Goal: Task Accomplishment & Management: Manage account settings

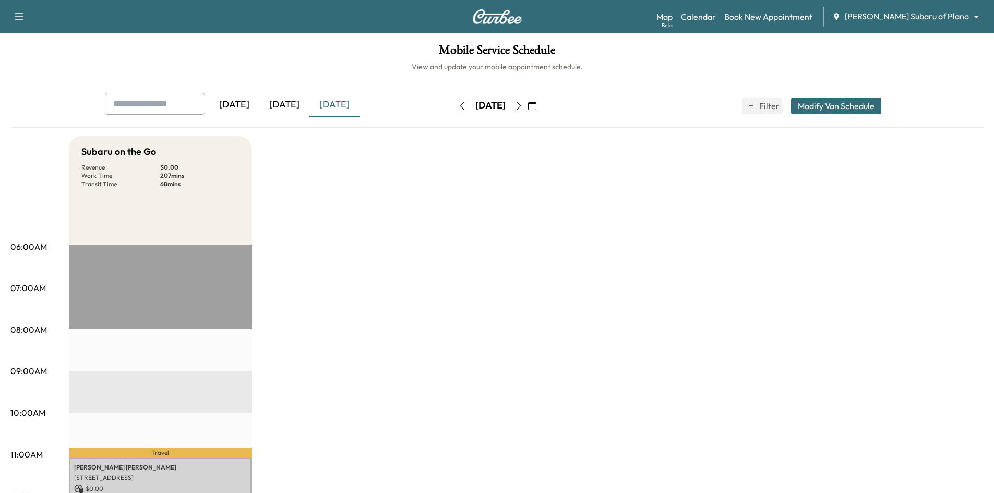
click at [289, 105] on div "[DATE]" at bounding box center [284, 105] width 50 height 24
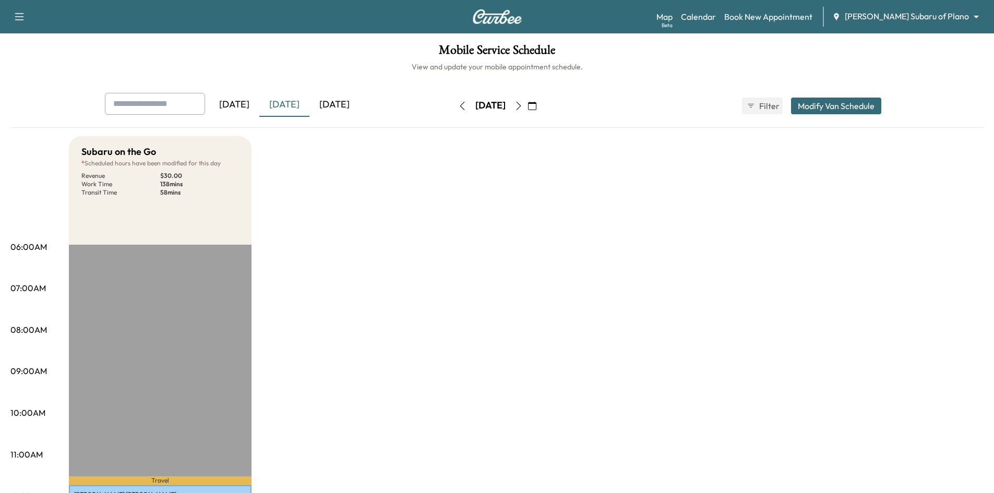
click at [334, 108] on div "[DATE]" at bounding box center [334, 105] width 50 height 24
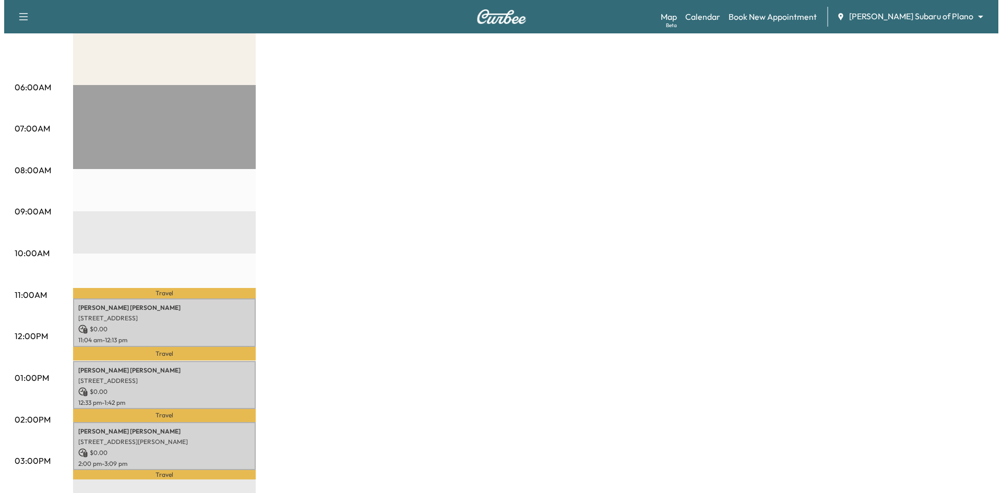
scroll to position [261, 0]
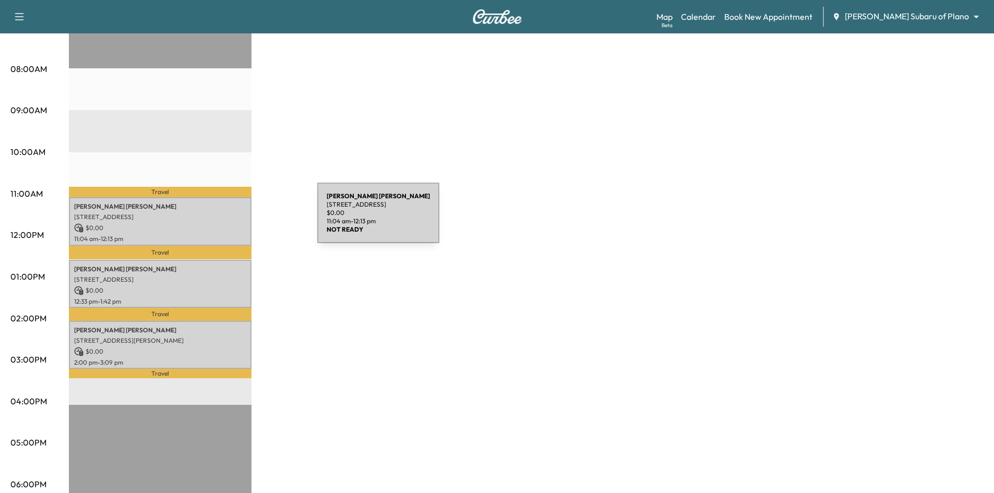
click at [239, 219] on div "Louis Blatzheim 3205 WYNDHAM LN, RICHARDSON, TX 75082, USA $ 0.00 11:04 am - 12…" at bounding box center [160, 221] width 183 height 49
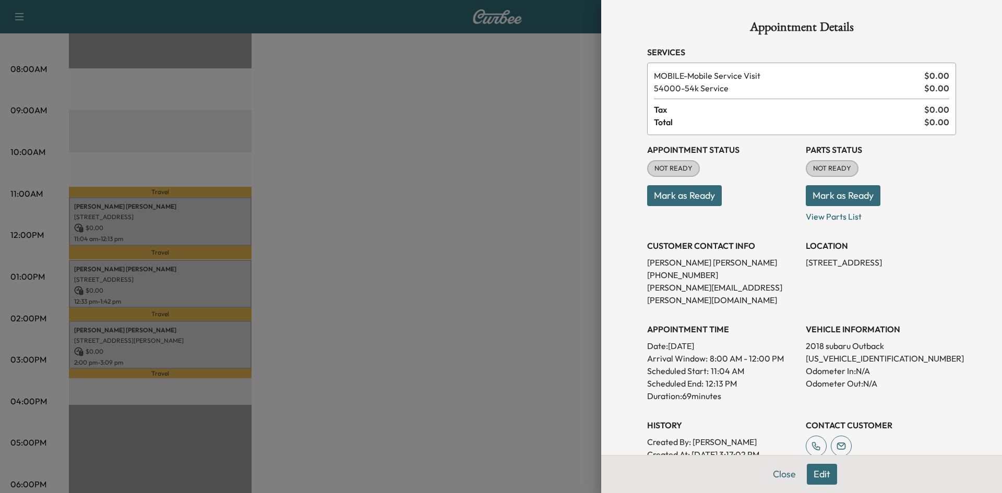
click at [239, 271] on div at bounding box center [501, 246] width 1002 height 493
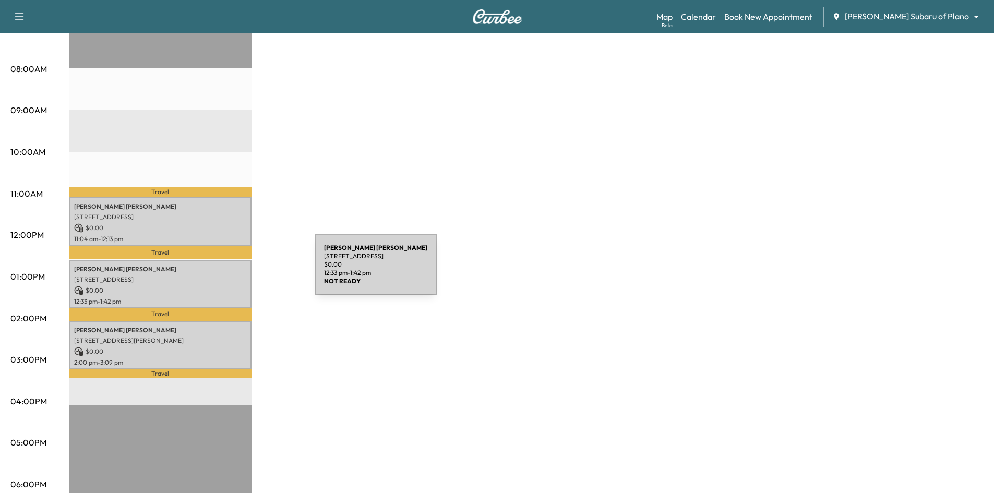
click at [236, 271] on div "Nathaniel Meyer 8181 Communications Pkwy, Plano, TX 75024, USA $ 0.00 12:33 pm …" at bounding box center [160, 284] width 183 height 49
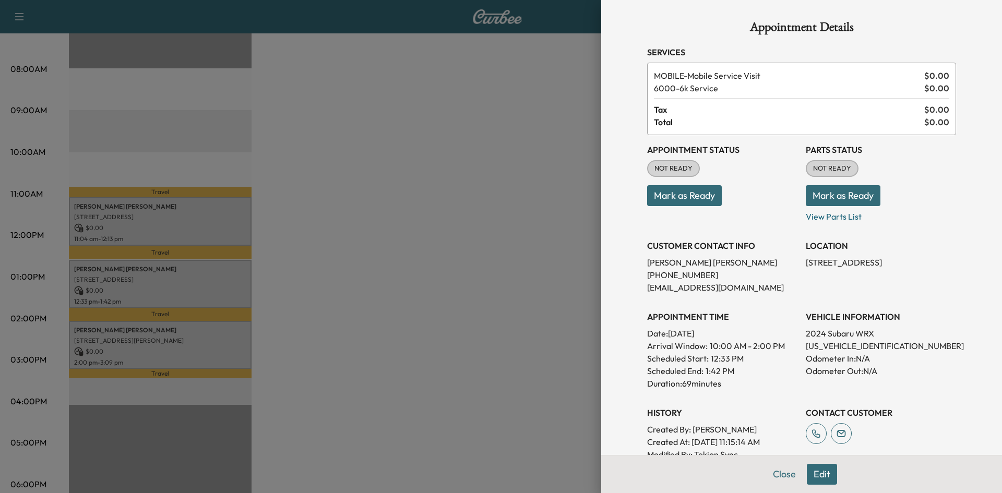
click at [244, 347] on div at bounding box center [501, 246] width 1002 height 493
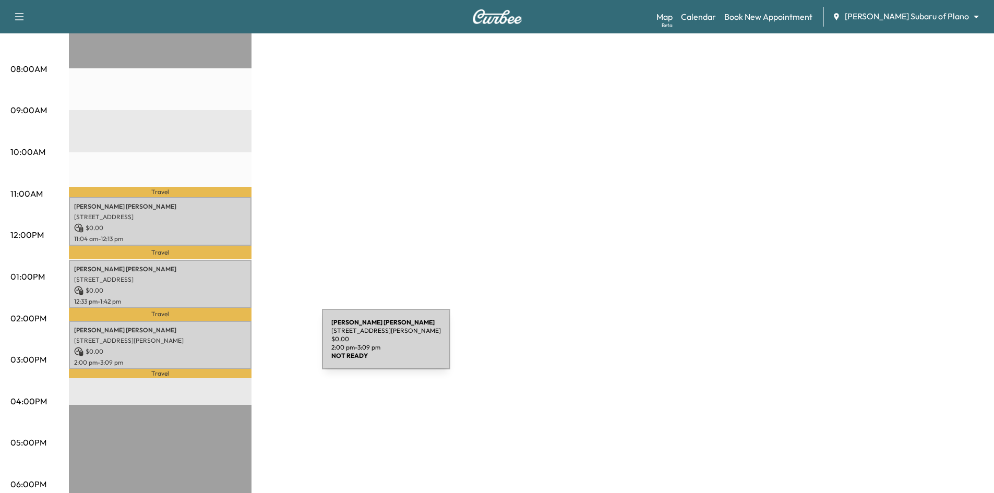
click at [244, 347] on p "$ 0.00" at bounding box center [160, 351] width 172 height 9
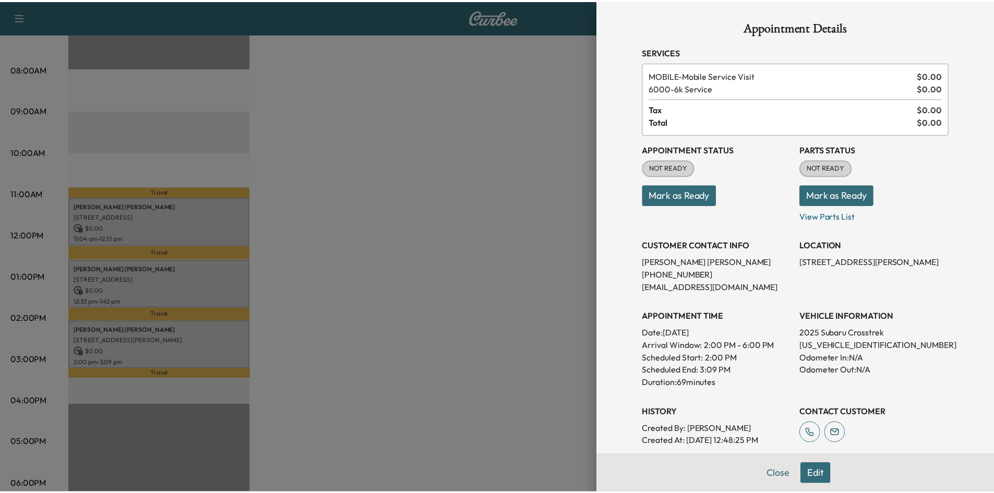
scroll to position [0, 0]
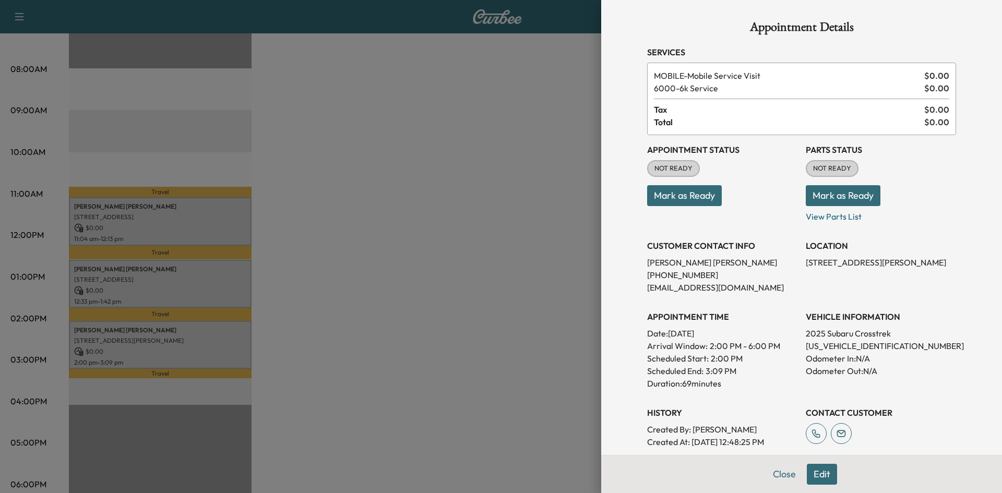
click at [374, 192] on div at bounding box center [501, 246] width 1002 height 493
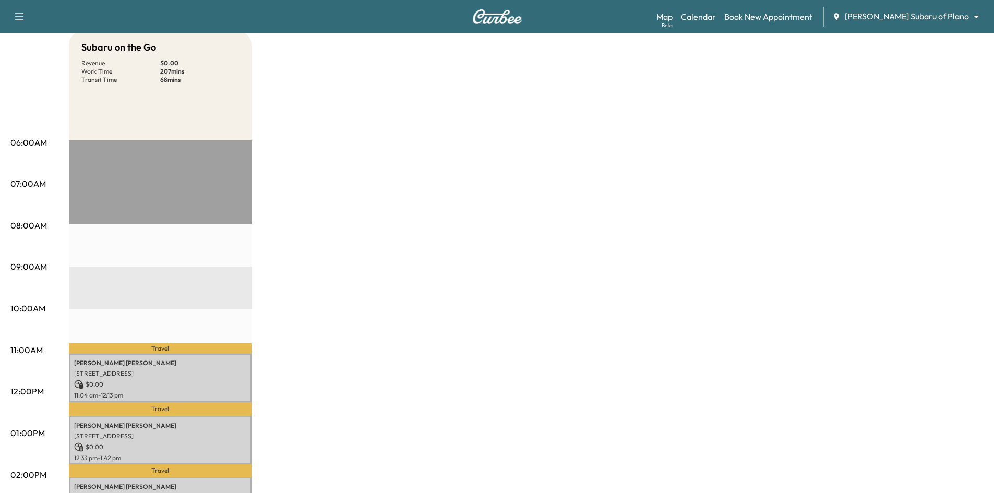
click at [228, 173] on div "Travel [PERSON_NAME][GEOGRAPHIC_DATA][STREET_ADDRESS][GEOGRAPHIC_DATA] $ 0.00 1…" at bounding box center [160, 477] width 183 height 674
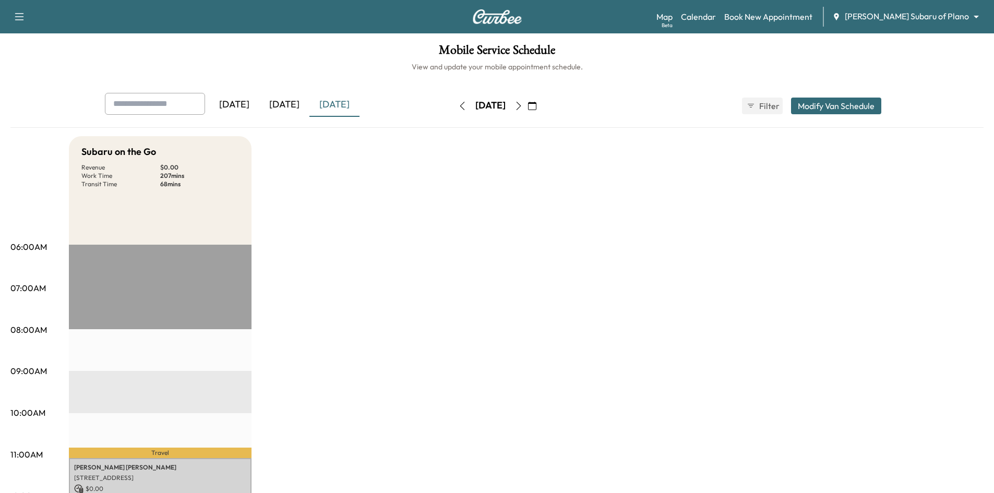
click at [831, 106] on button "Modify Van Schedule" at bounding box center [836, 106] width 90 height 17
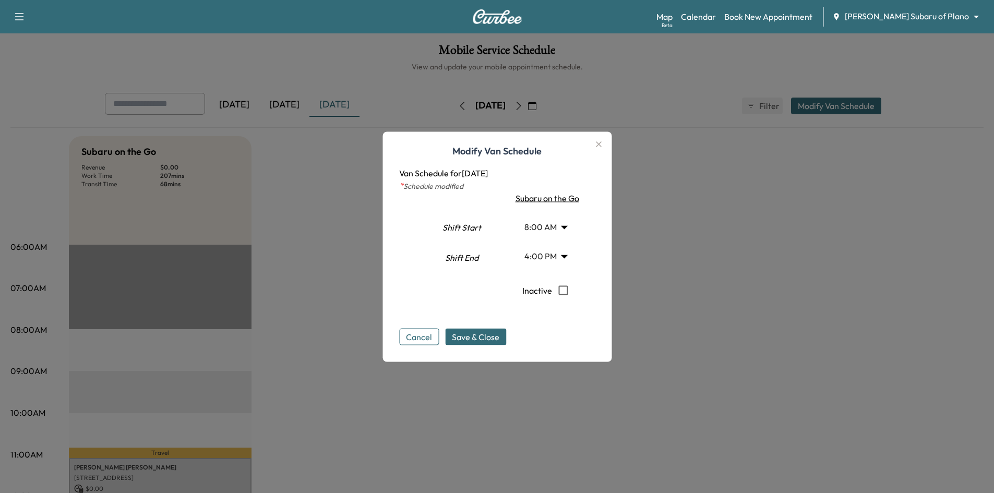
click at [568, 229] on body "Support Log Out Map Beta Calendar Book New Appointment Ewing Subaru of Plano **…" at bounding box center [497, 246] width 994 height 493
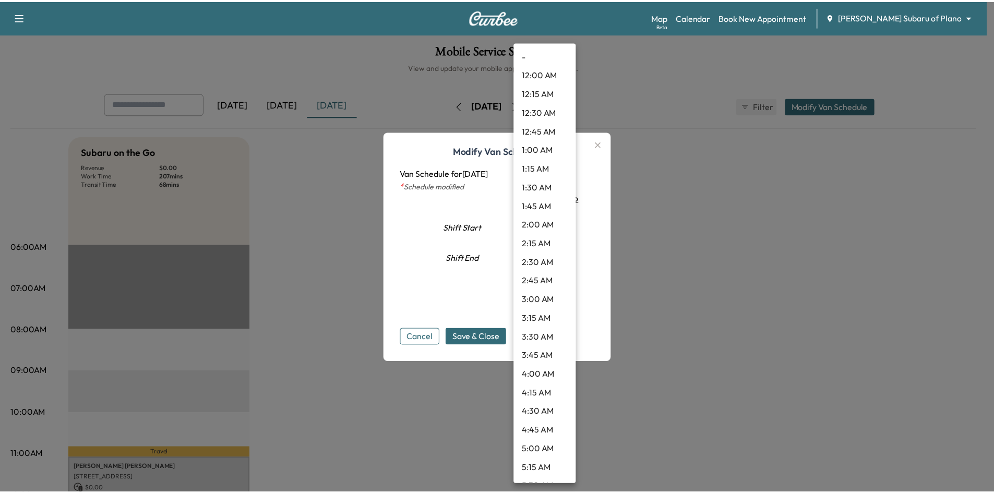
scroll to position [412, 0]
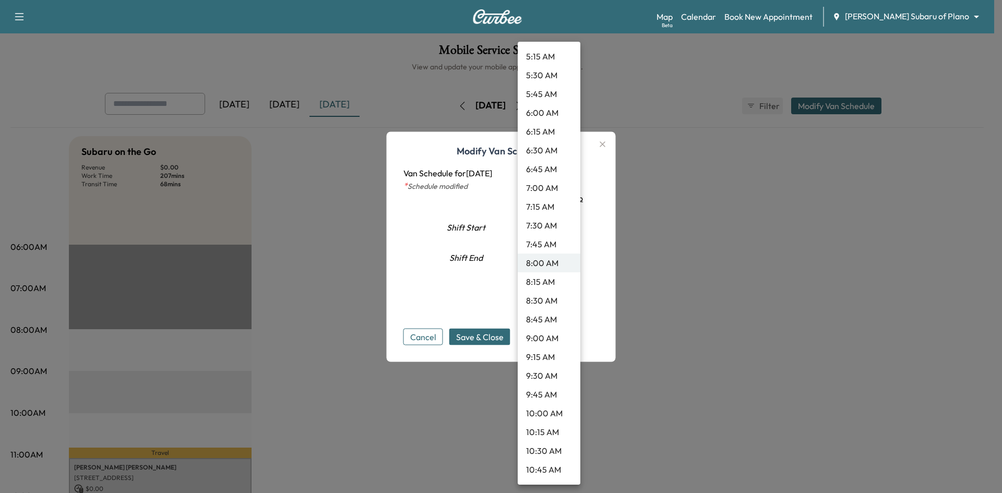
click at [531, 466] on li "10:45 AM" at bounding box center [549, 469] width 63 height 19
type input "*****"
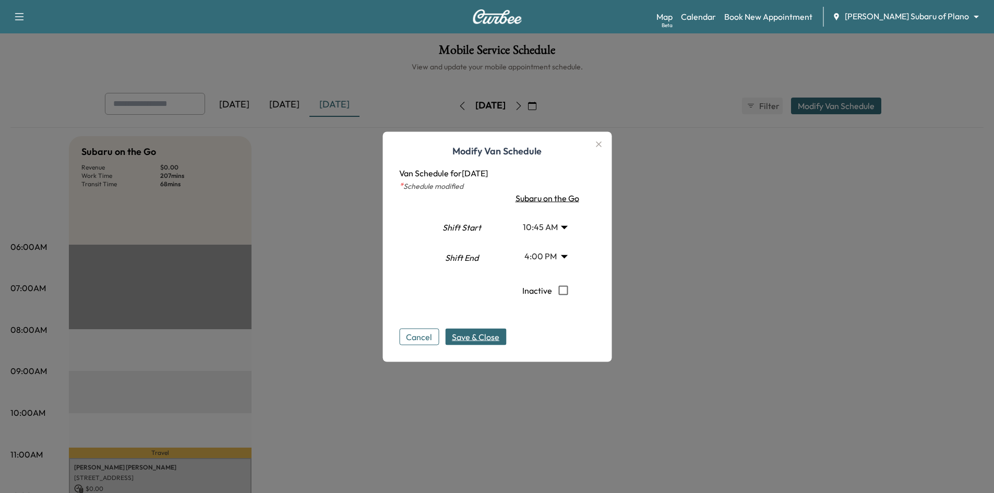
click at [488, 341] on span "Save & Close" at bounding box center [475, 336] width 47 height 13
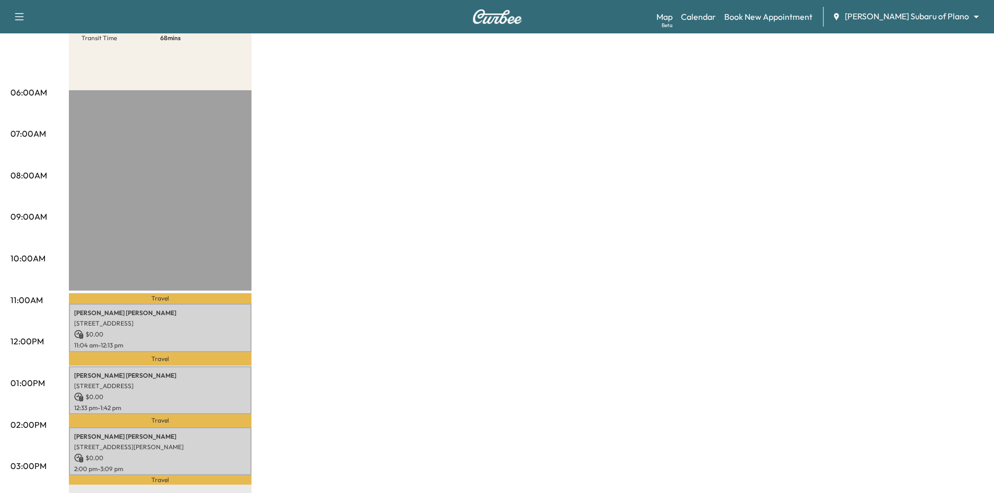
scroll to position [52, 0]
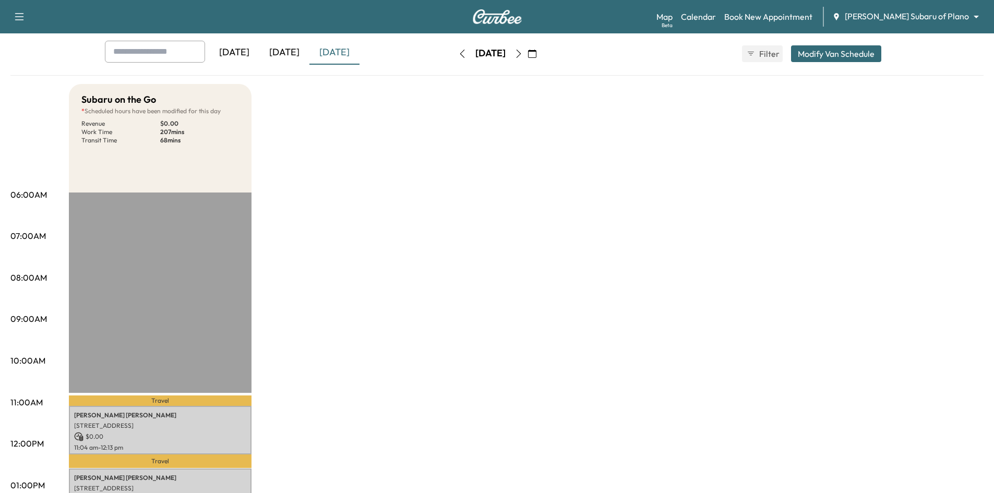
click at [240, 57] on div "[DATE]" at bounding box center [234, 53] width 50 height 24
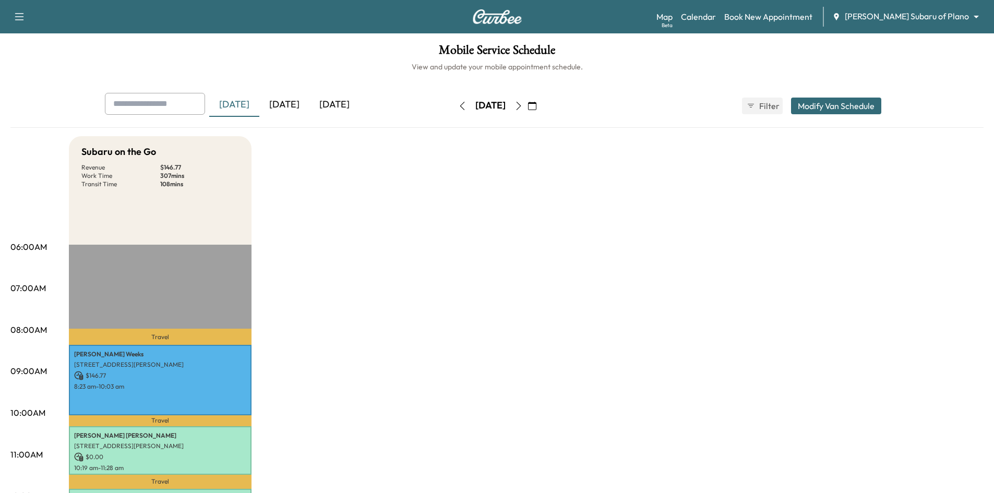
click at [354, 105] on div "[DATE]" at bounding box center [334, 105] width 50 height 24
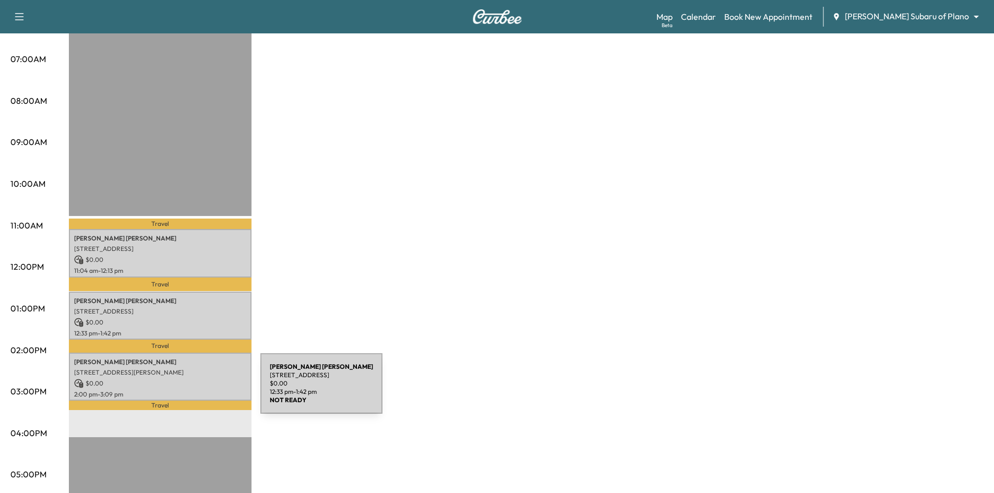
scroll to position [313, 0]
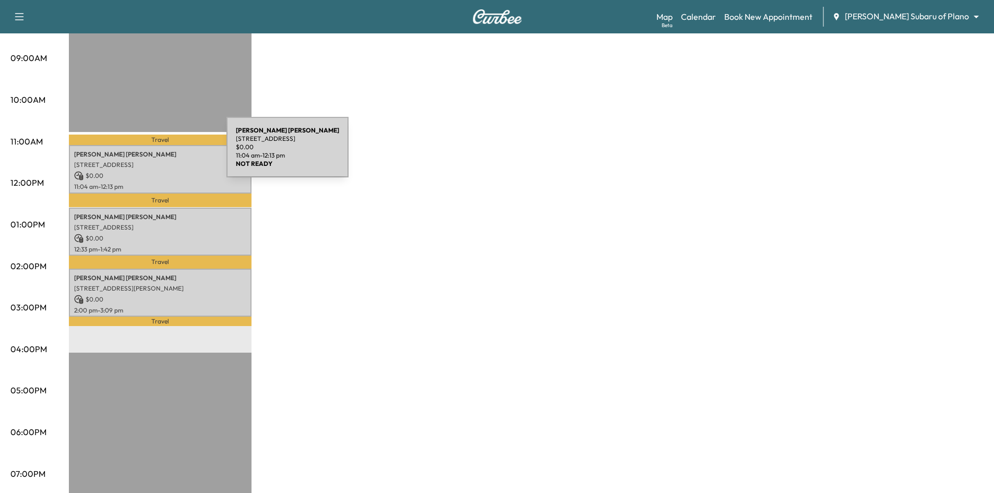
click at [148, 153] on p "Louis Blatzheim" at bounding box center [160, 154] width 172 height 8
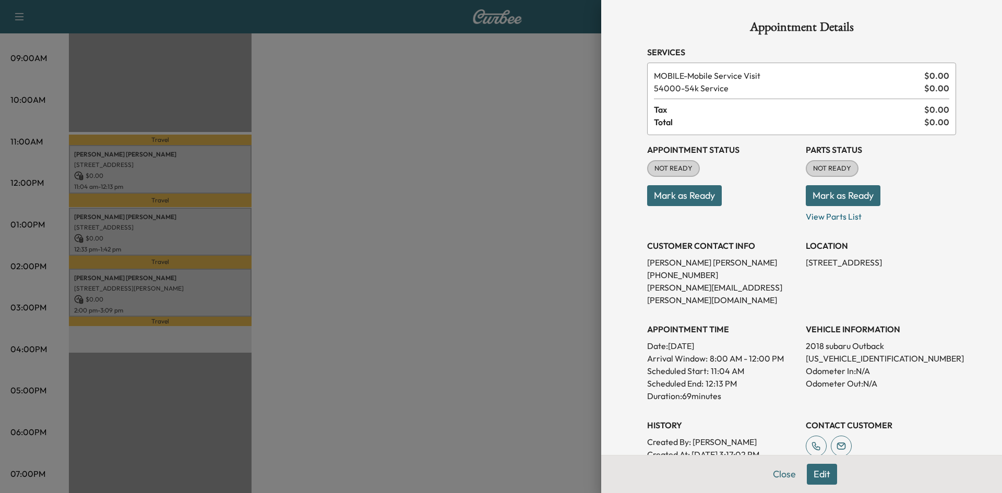
click at [505, 352] on div at bounding box center [501, 246] width 1002 height 493
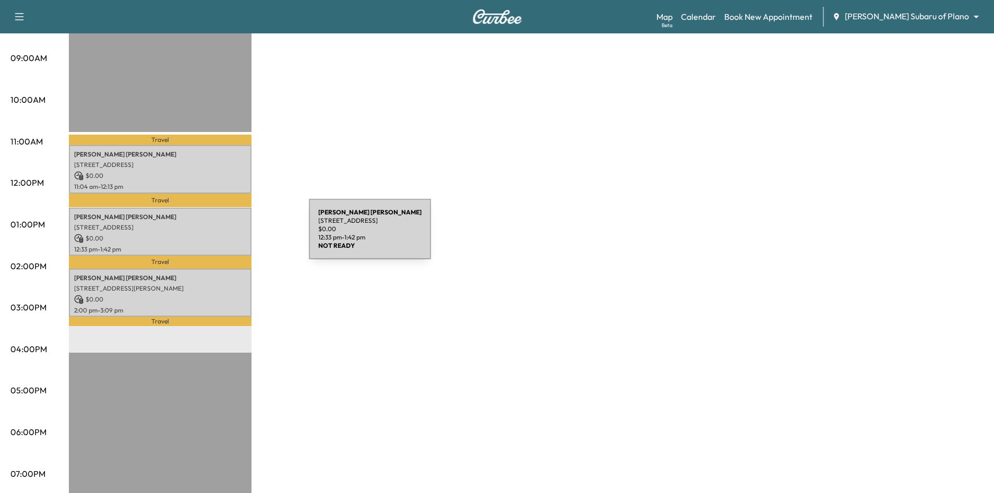
click at [224, 235] on p "$ 0.00" at bounding box center [160, 238] width 172 height 9
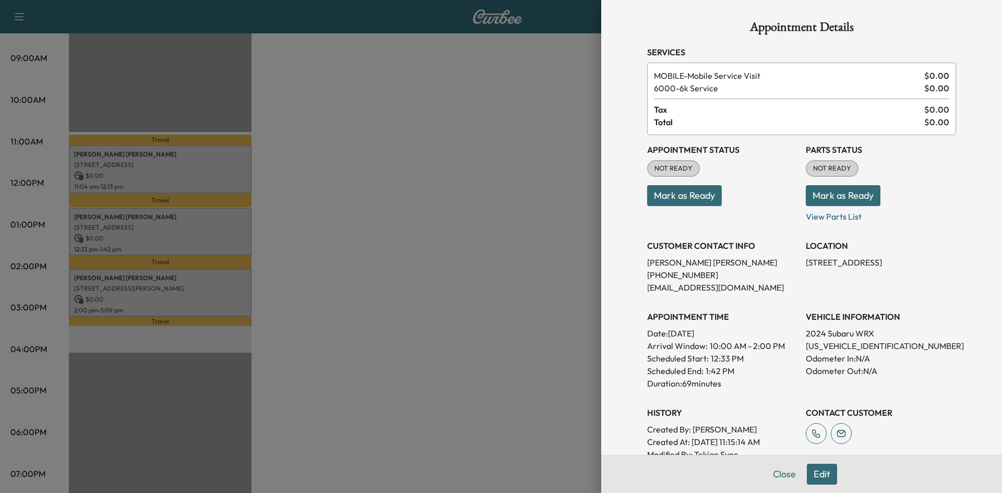
click at [214, 298] on div at bounding box center [501, 246] width 1002 height 493
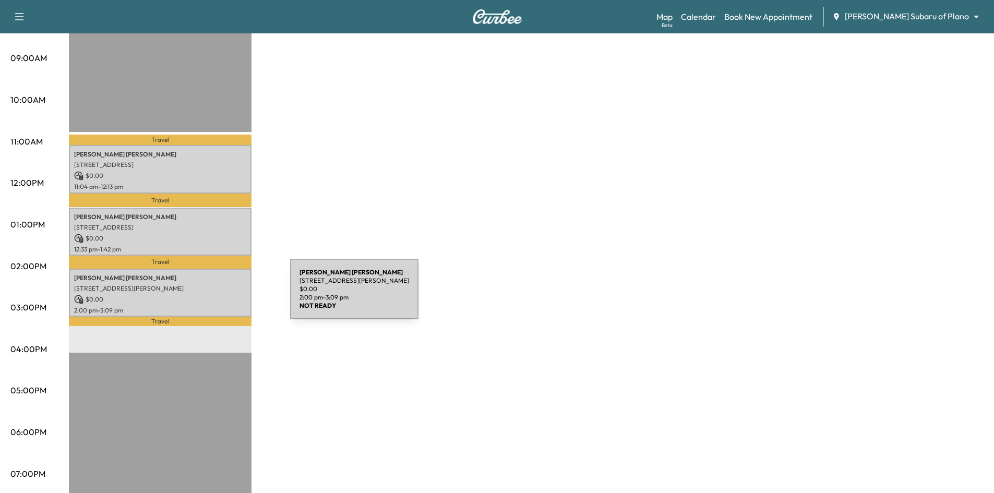
click at [212, 295] on p "$ 0.00" at bounding box center [160, 299] width 172 height 9
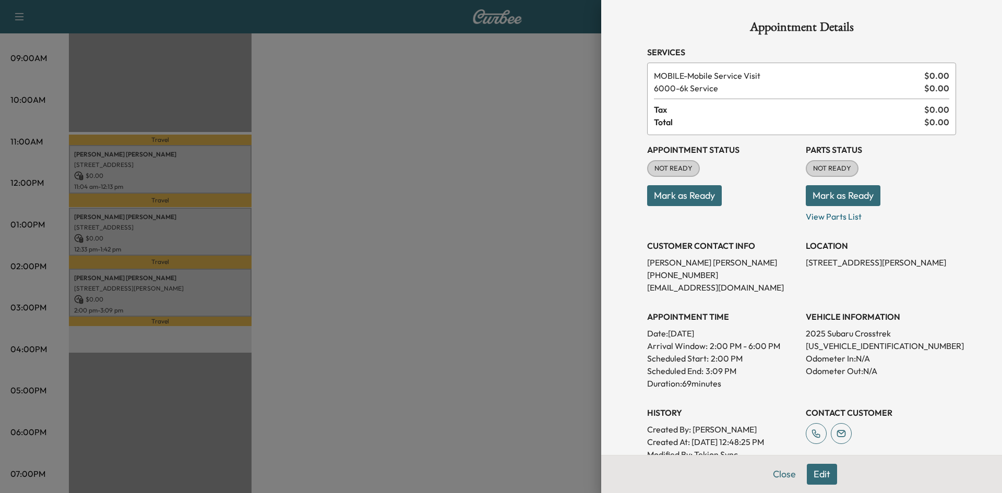
click at [368, 138] on div at bounding box center [501, 246] width 1002 height 493
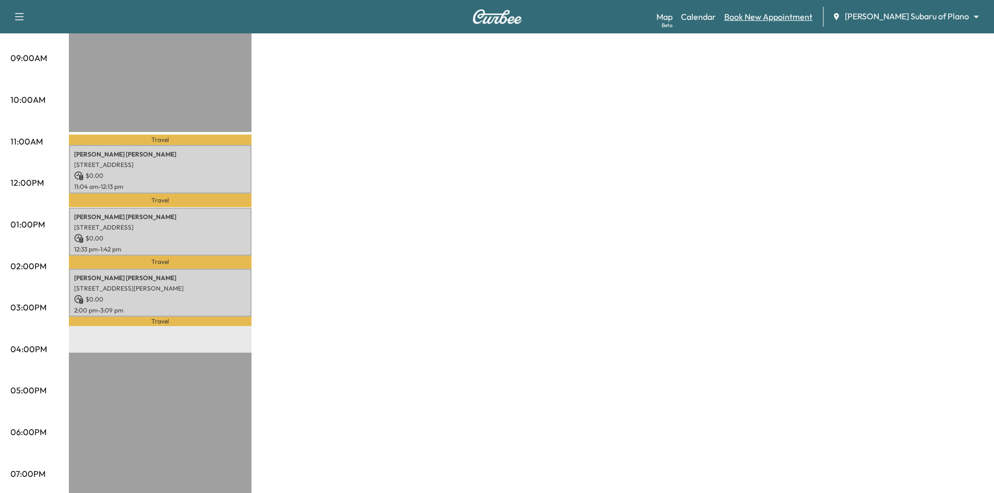
click at [794, 18] on link "Book New Appointment" at bounding box center [768, 16] width 88 height 13
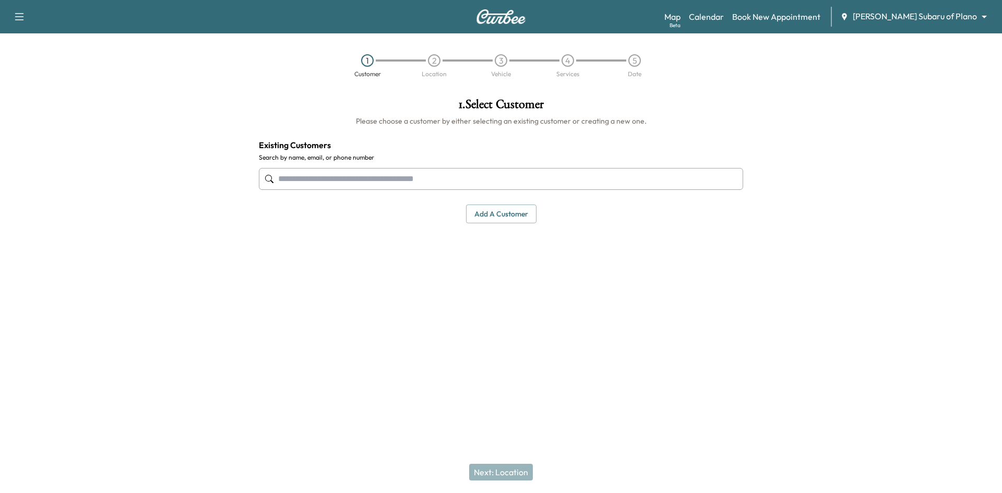
click at [533, 179] on input "text" at bounding box center [501, 179] width 484 height 22
paste input "**********"
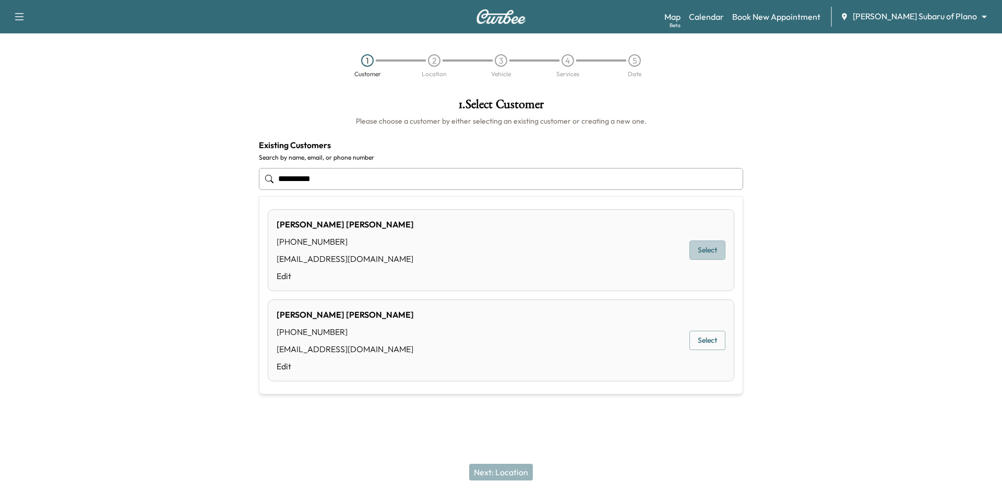
click at [718, 254] on button "Select" at bounding box center [707, 250] width 36 height 19
type input "**********"
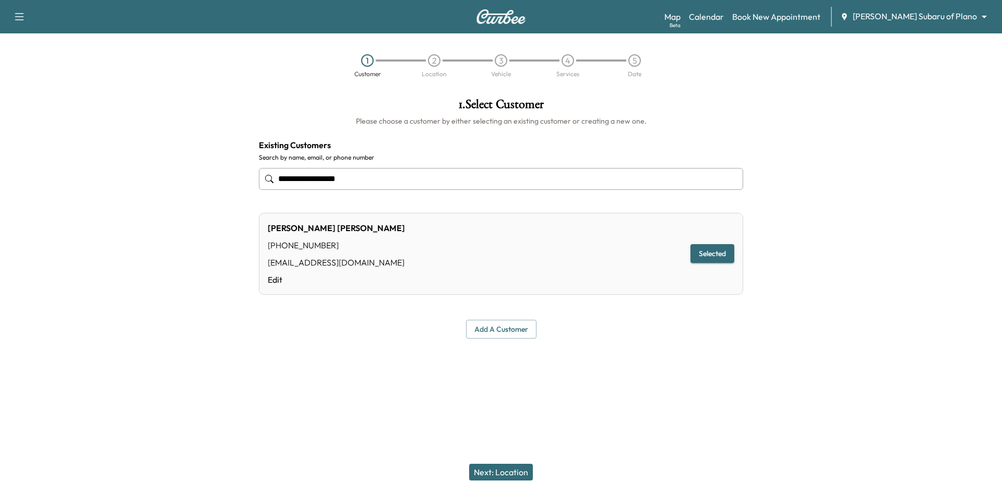
click at [403, 180] on input "**********" at bounding box center [501, 179] width 484 height 22
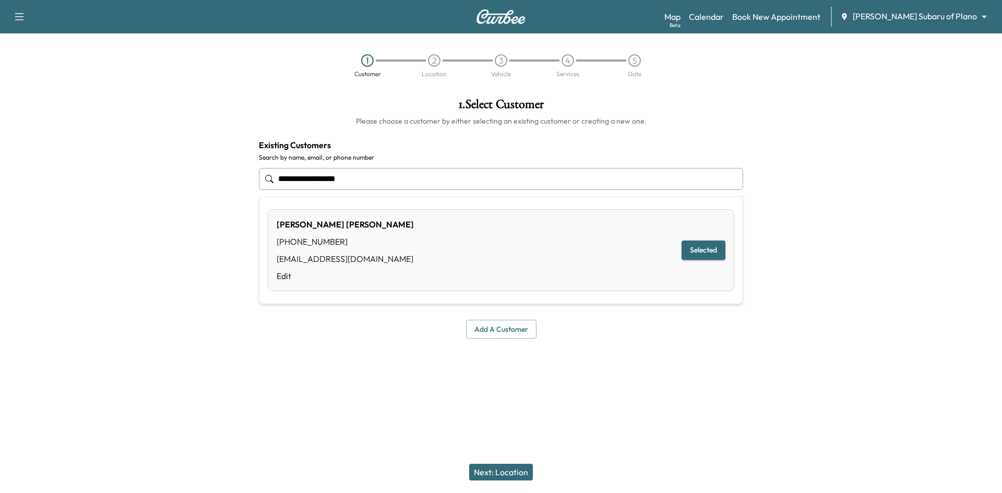
drag, startPoint x: 402, startPoint y: 178, endPoint x: -102, endPoint y: 175, distance: 504.7
click at [0, 175] on html "**********" at bounding box center [501, 246] width 1002 height 493
paste input "**********"
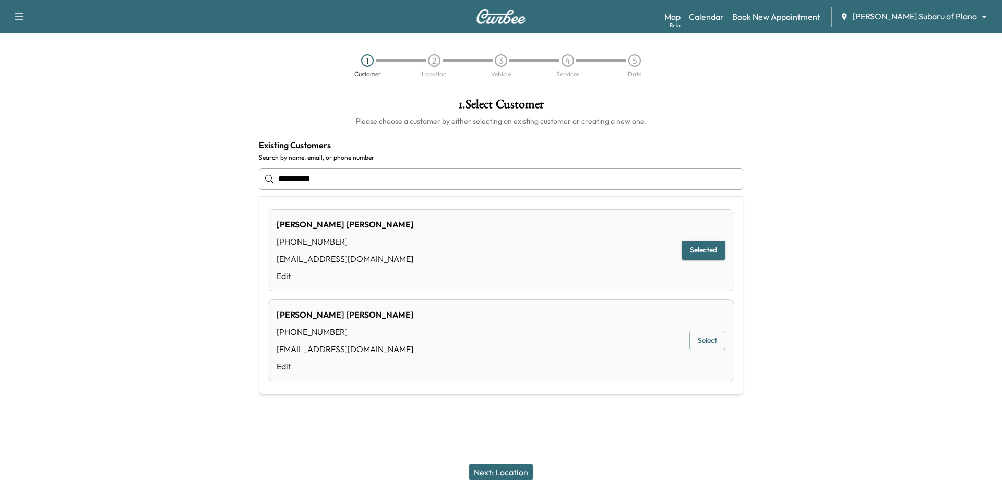
click at [701, 344] on button "Select" at bounding box center [707, 340] width 36 height 19
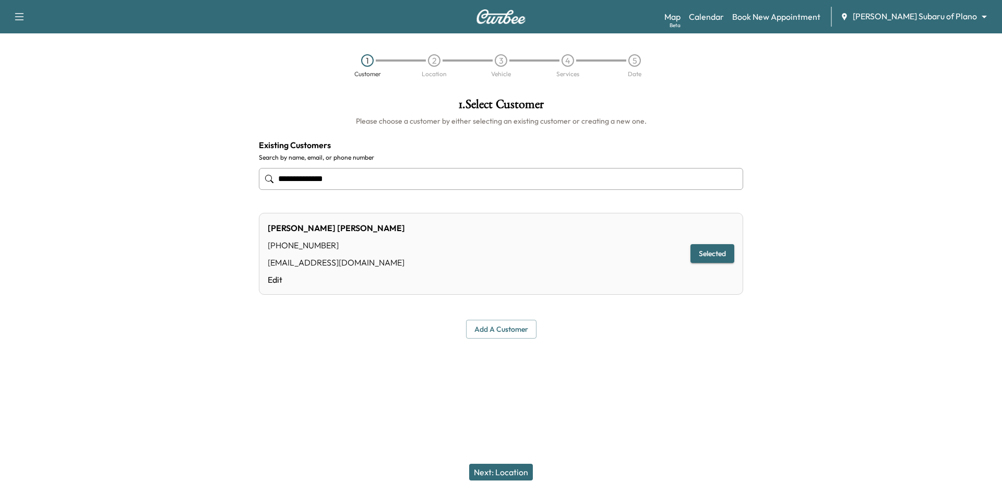
type input "**********"
click at [516, 469] on button "Next: Location" at bounding box center [501, 472] width 64 height 17
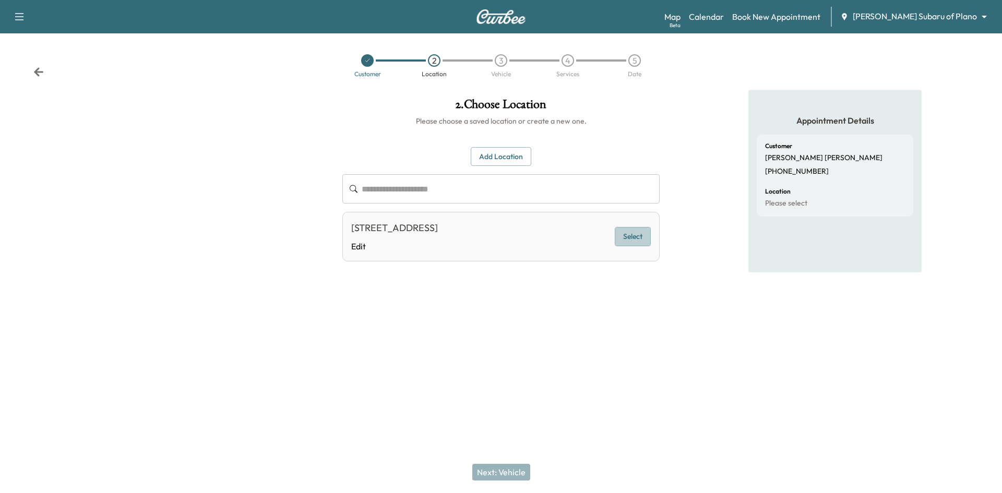
click at [621, 246] on button "Select" at bounding box center [633, 236] width 36 height 19
drag, startPoint x: 512, startPoint y: 476, endPoint x: 503, endPoint y: 464, distance: 15.7
click at [511, 475] on button "Next: Vehicle" at bounding box center [501, 472] width 58 height 17
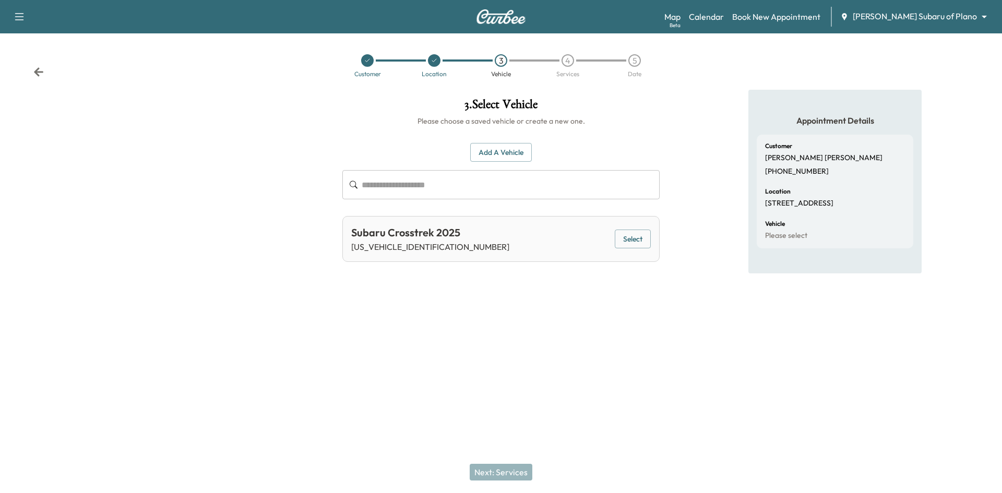
click at [636, 246] on button "Select" at bounding box center [633, 239] width 36 height 19
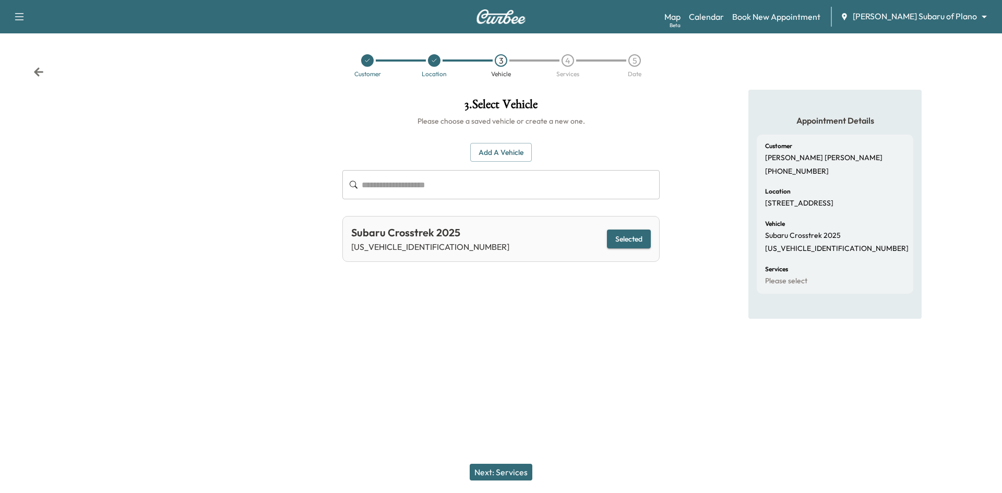
click at [509, 466] on button "Next: Services" at bounding box center [501, 472] width 63 height 17
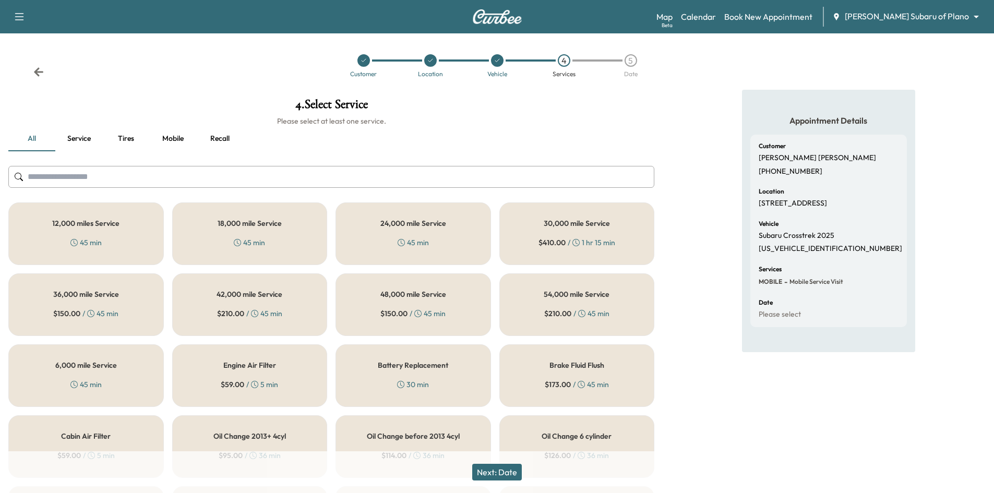
drag, startPoint x: 109, startPoint y: 390, endPoint x: 104, endPoint y: 378, distance: 12.9
click at [108, 386] on div "6,000 mile Service 45 min" at bounding box center [86, 375] width 156 height 63
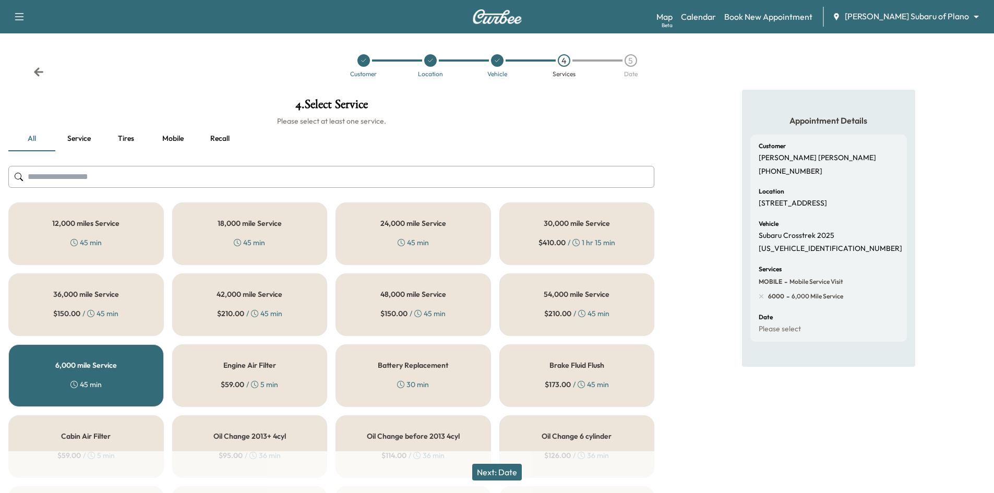
click at [498, 479] on button "Next: Date" at bounding box center [497, 472] width 50 height 17
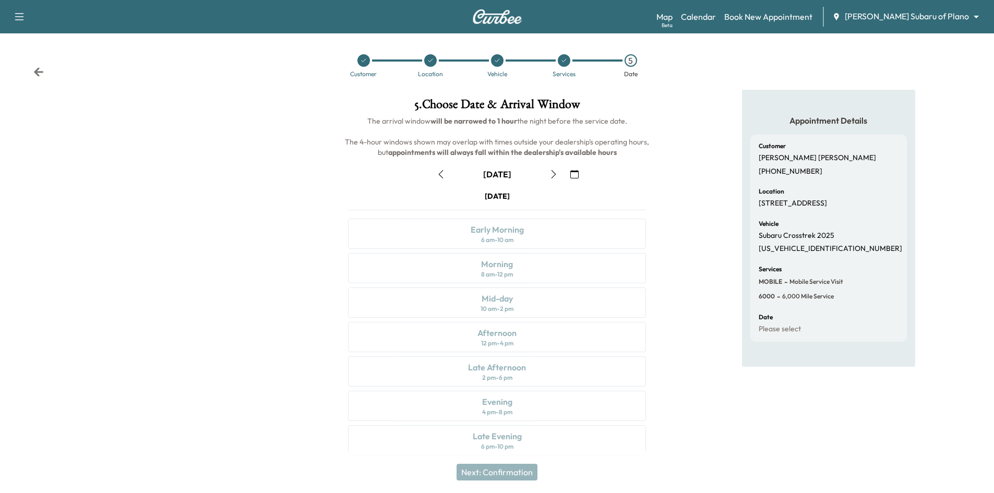
click at [552, 175] on icon "button" at bounding box center [554, 174] width 8 height 8
click at [552, 177] on icon "button" at bounding box center [554, 174] width 8 height 8
click at [444, 179] on button "button" at bounding box center [441, 174] width 18 height 17
click at [443, 175] on icon "button" at bounding box center [441, 174] width 8 height 8
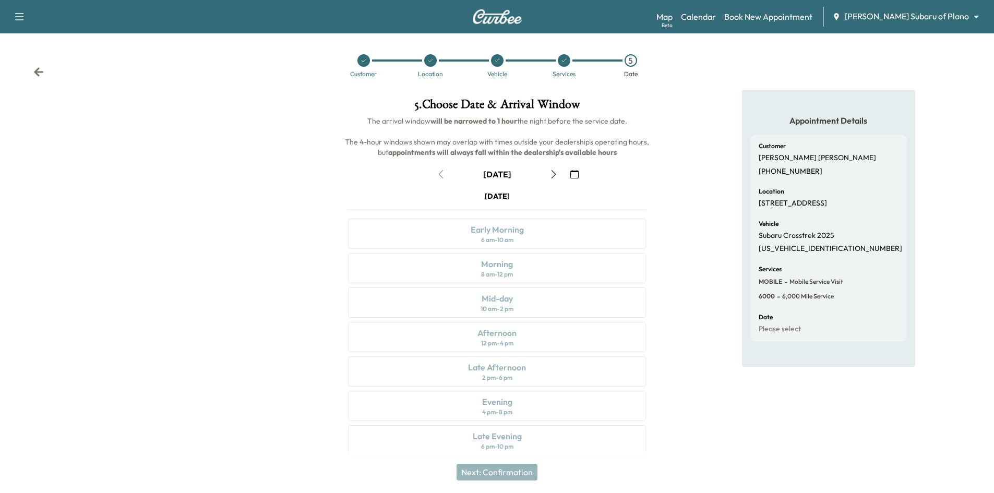
click at [573, 173] on icon "button" at bounding box center [574, 174] width 8 height 8
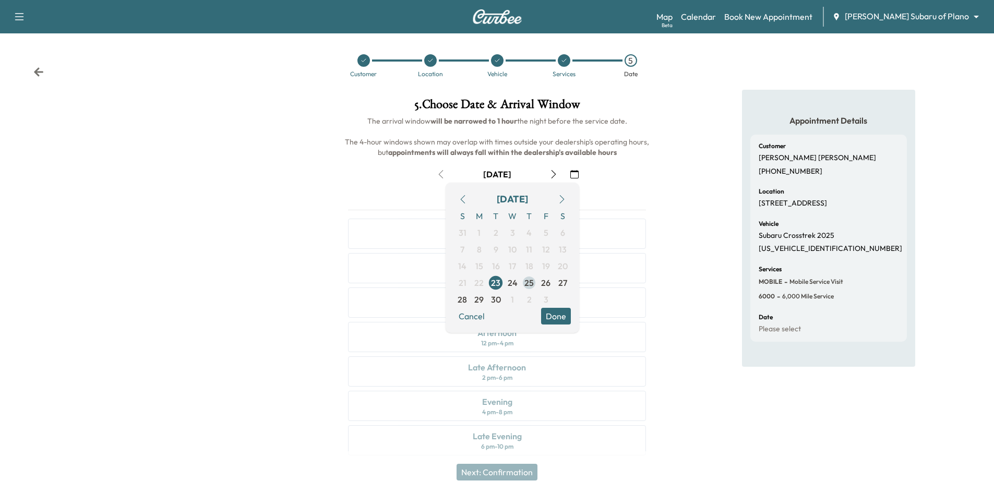
click at [532, 284] on span "25" at bounding box center [528, 283] width 9 height 13
click at [540, 285] on span "26" at bounding box center [546, 283] width 17 height 17
click at [641, 156] on h6 "The arrival window will be narrowed to 1 hour the night before the service date…" at bounding box center [497, 137] width 315 height 42
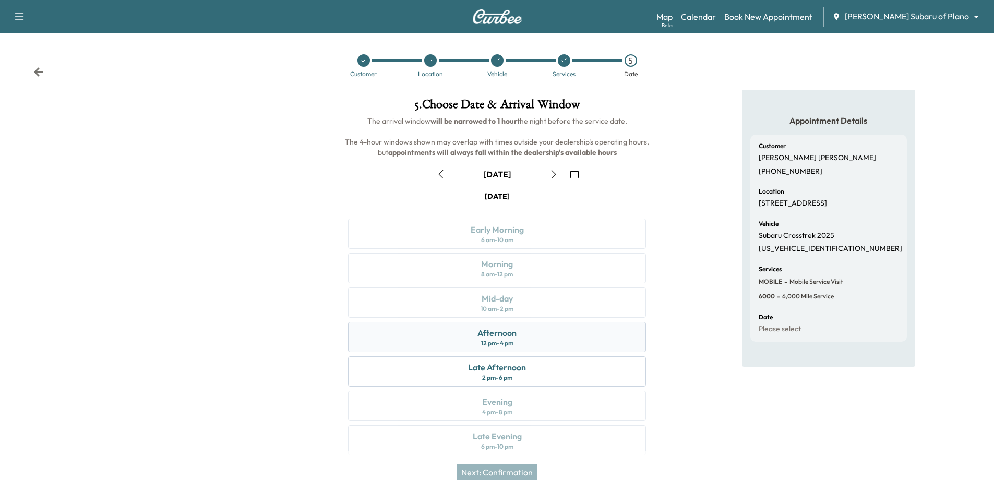
click at [533, 332] on div "Afternoon 12 pm - 4 pm" at bounding box center [497, 337] width 298 height 30
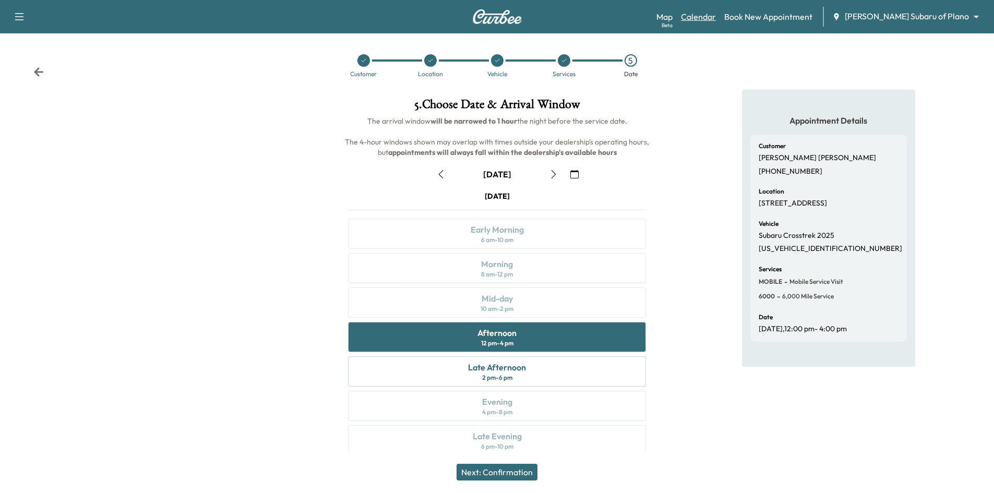
click at [716, 19] on link "Calendar" at bounding box center [698, 16] width 35 height 13
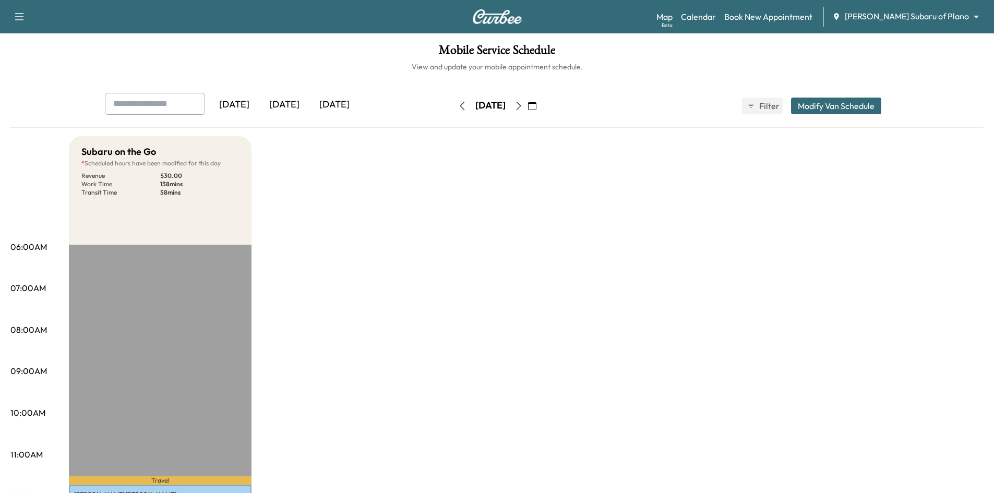
drag, startPoint x: 283, startPoint y: 102, endPoint x: 287, endPoint y: 108, distance: 7.1
click at [287, 108] on div "[DATE]" at bounding box center [284, 105] width 50 height 24
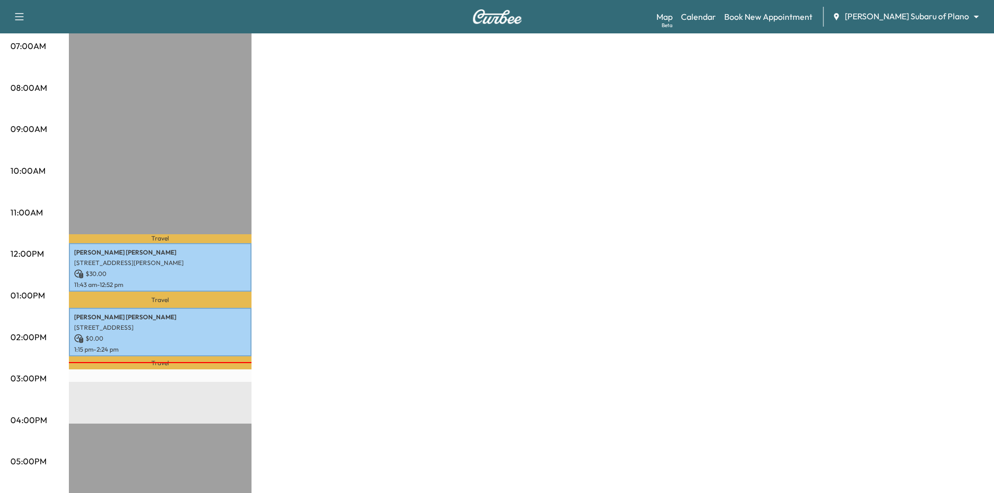
scroll to position [52, 0]
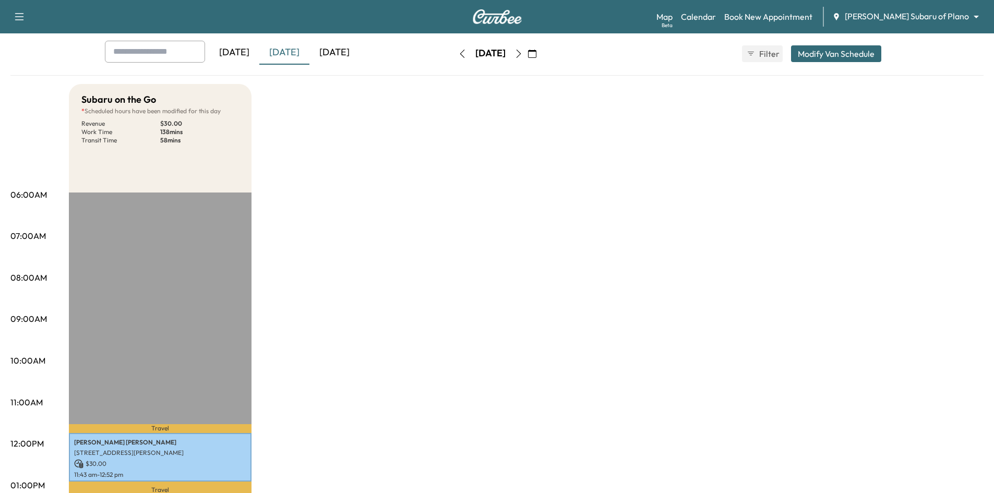
click at [337, 58] on div "[DATE]" at bounding box center [334, 53] width 50 height 24
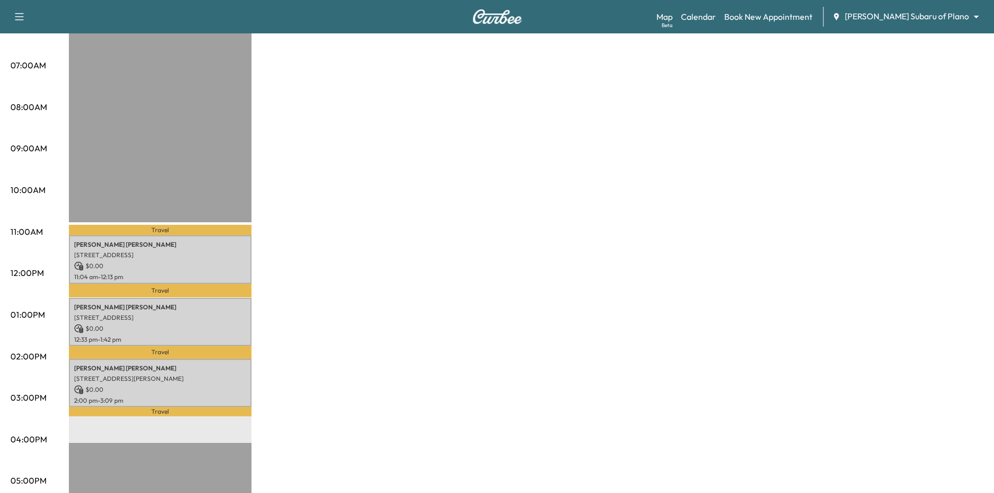
scroll to position [261, 0]
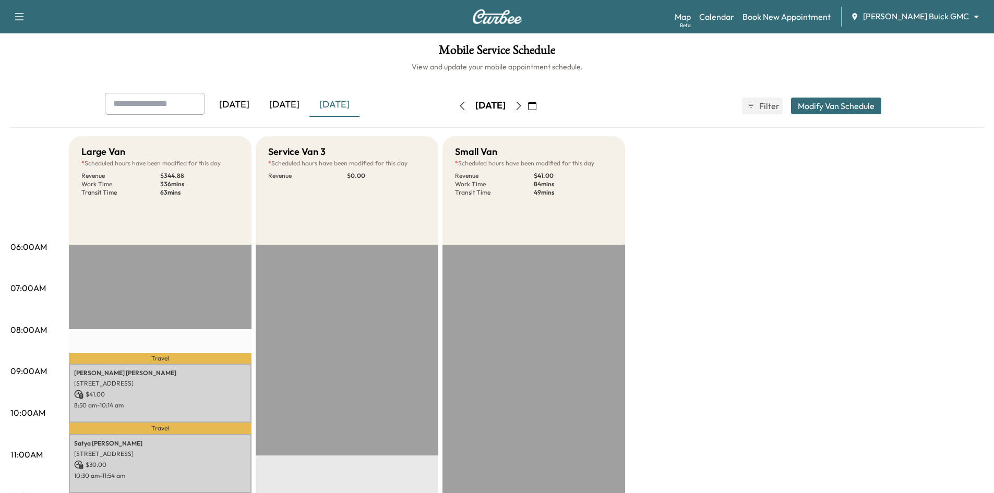
click at [247, 108] on div "[DATE]" at bounding box center [234, 105] width 50 height 24
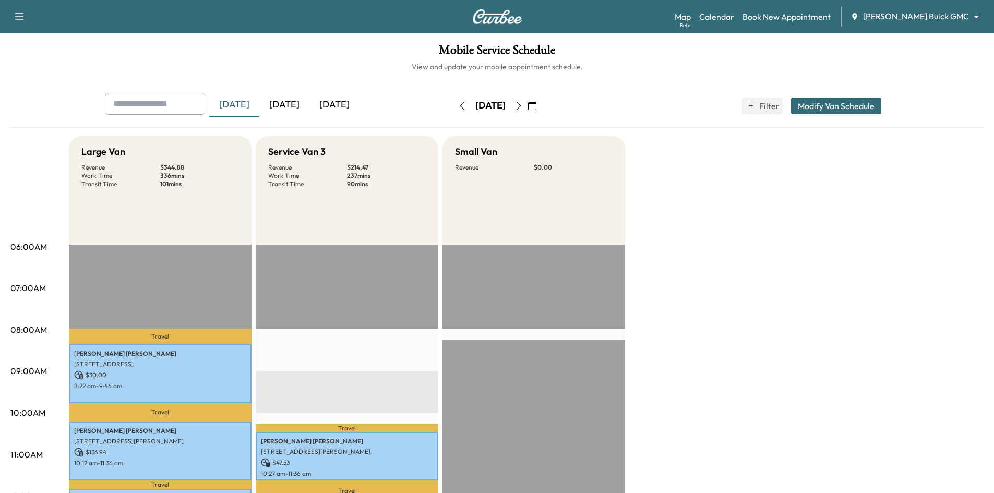
click at [340, 105] on div "[DATE]" at bounding box center [334, 105] width 50 height 24
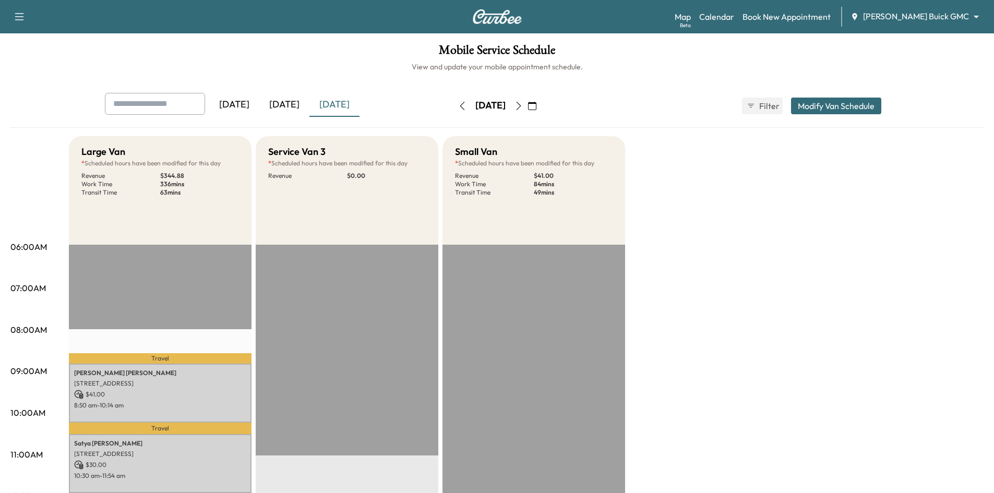
click at [397, 170] on div "Service Van 3 * Scheduled hours have been modified for this day Revenue $ 0.00" at bounding box center [347, 190] width 183 height 109
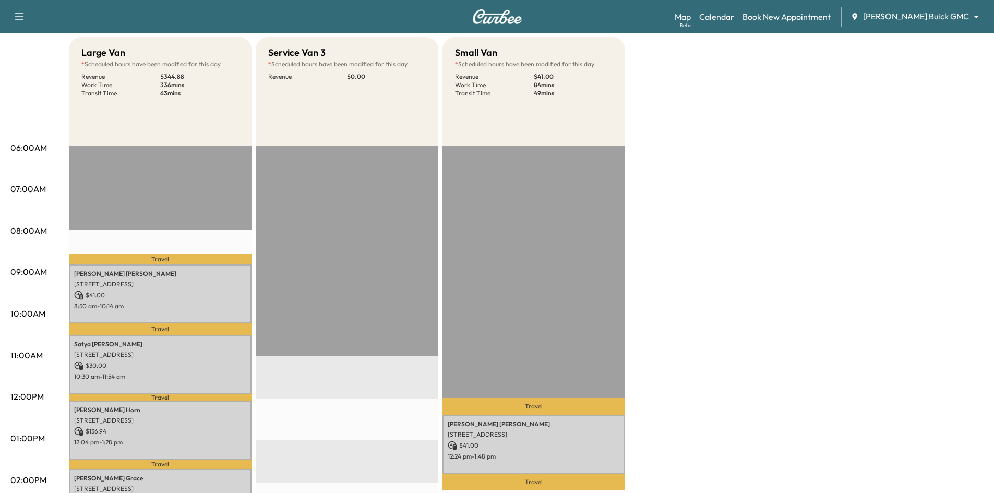
scroll to position [157, 0]
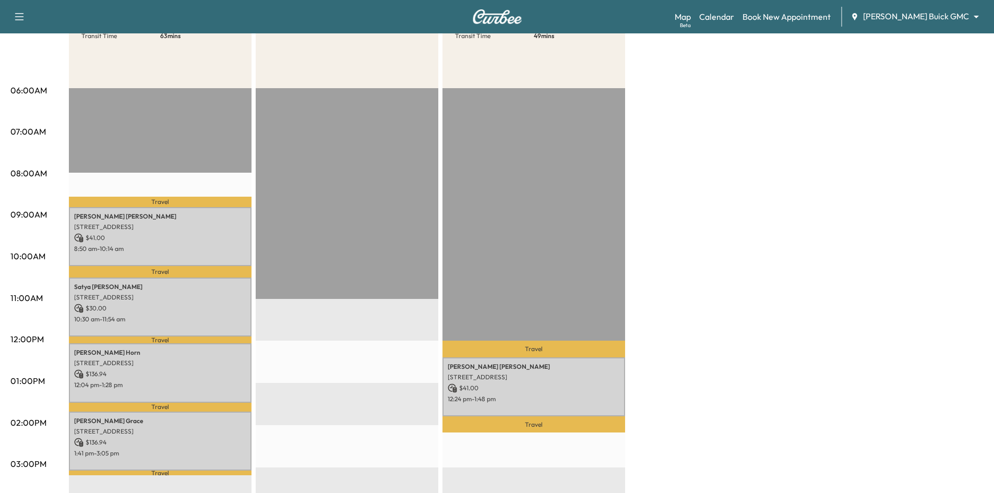
drag, startPoint x: 348, startPoint y: 93, endPoint x: 354, endPoint y: 87, distance: 8.5
click at [349, 92] on div "EST Start" at bounding box center [347, 425] width 183 height 674
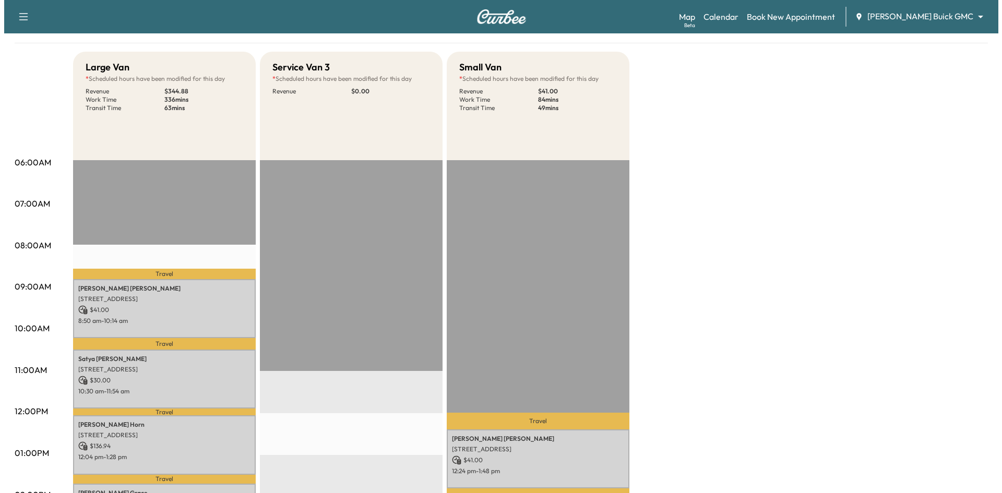
scroll to position [0, 0]
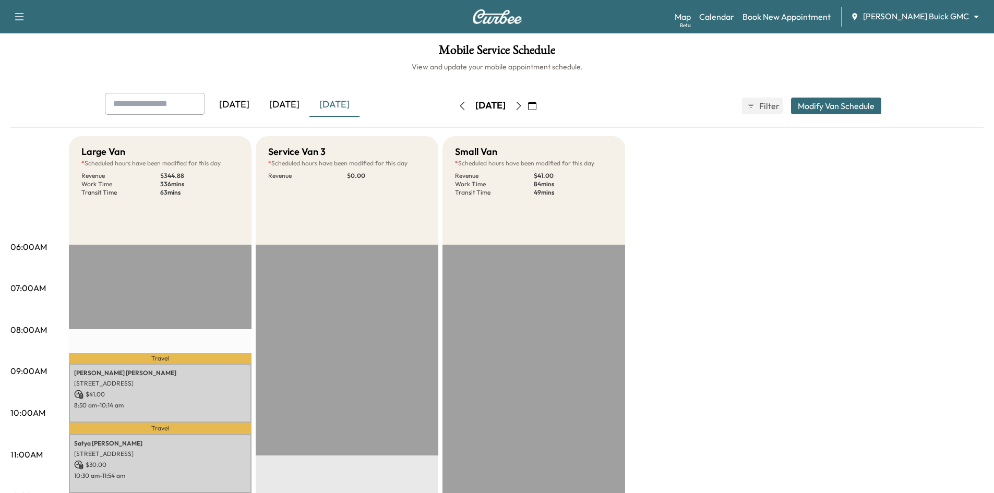
click at [416, 183] on div "Service Van 3 * Scheduled hours have been modified for this day Revenue $ 0.00" at bounding box center [347, 190] width 183 height 109
click at [817, 107] on button "Modify Van Schedule" at bounding box center [836, 106] width 90 height 17
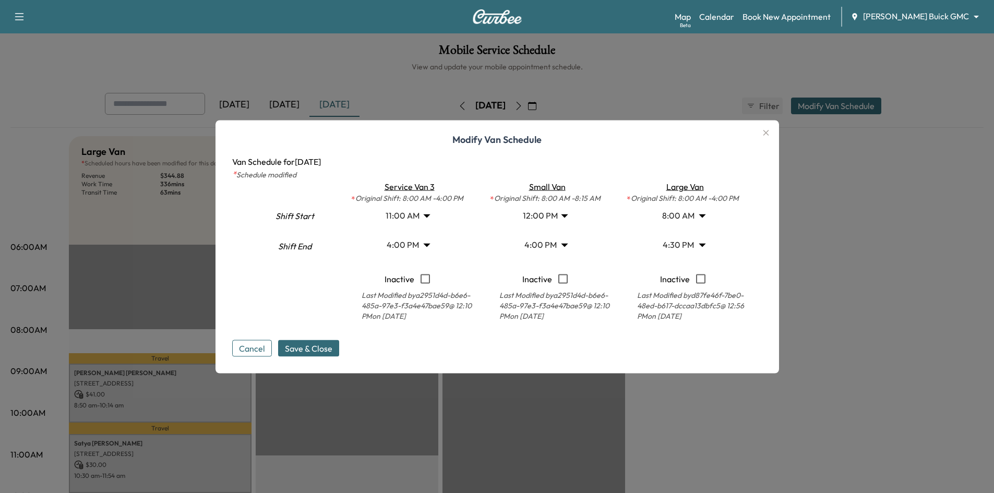
click at [630, 78] on div at bounding box center [497, 246] width 994 height 493
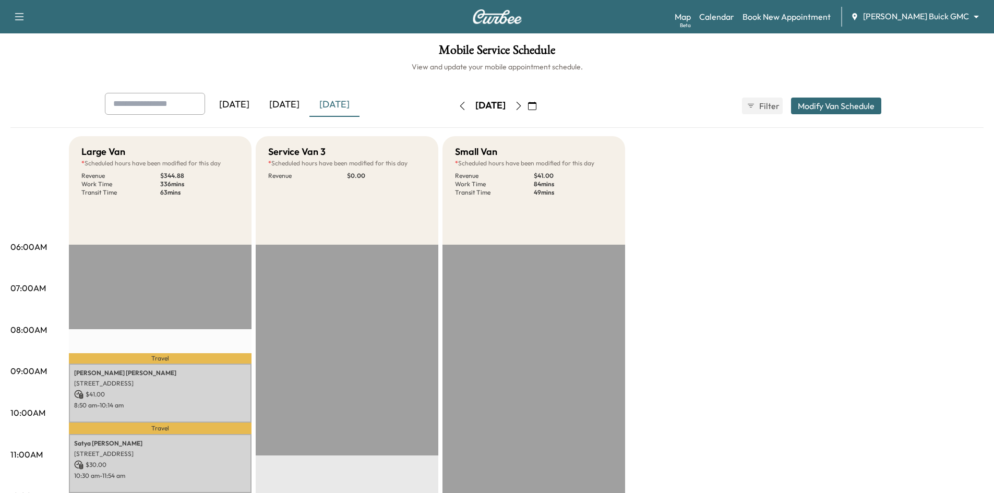
click at [854, 106] on button "Modify Van Schedule" at bounding box center [836, 106] width 90 height 17
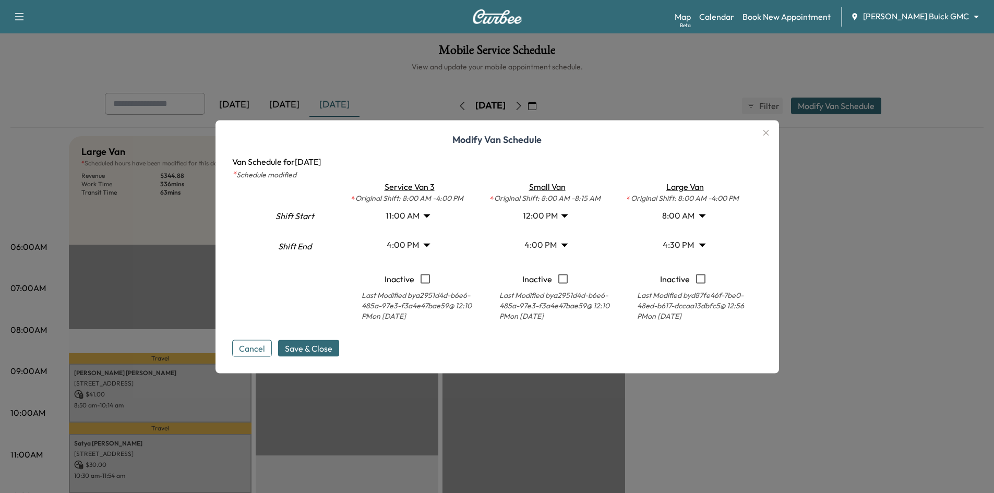
click at [431, 216] on body "Support Log Out Map Beta Calendar Book New Appointment Ewing Buick GMC ********…" at bounding box center [497, 246] width 994 height 493
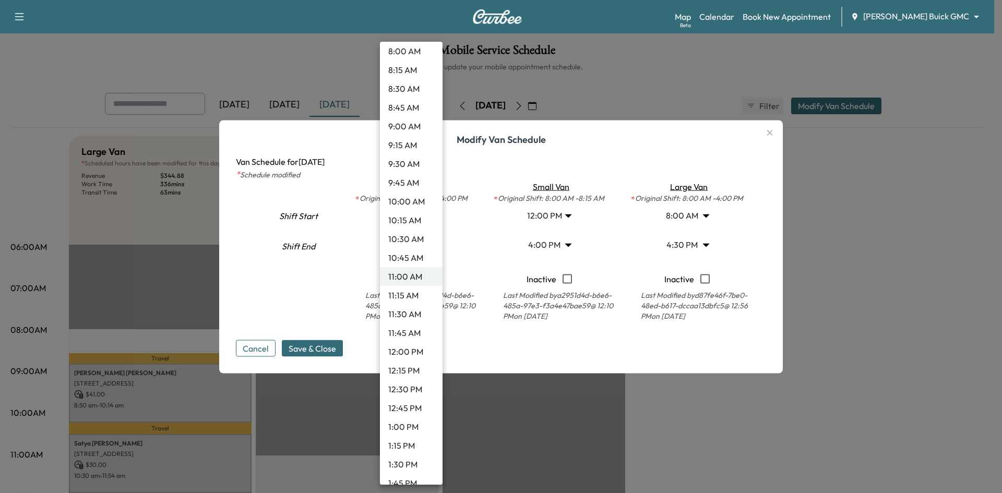
scroll to position [617, 0]
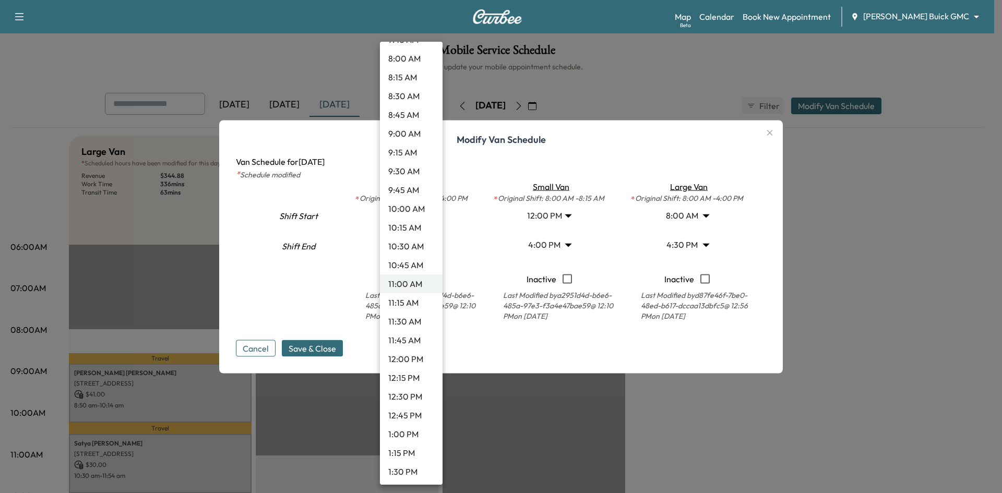
click at [416, 60] on li "8:00 AM" at bounding box center [411, 58] width 63 height 19
type input "*"
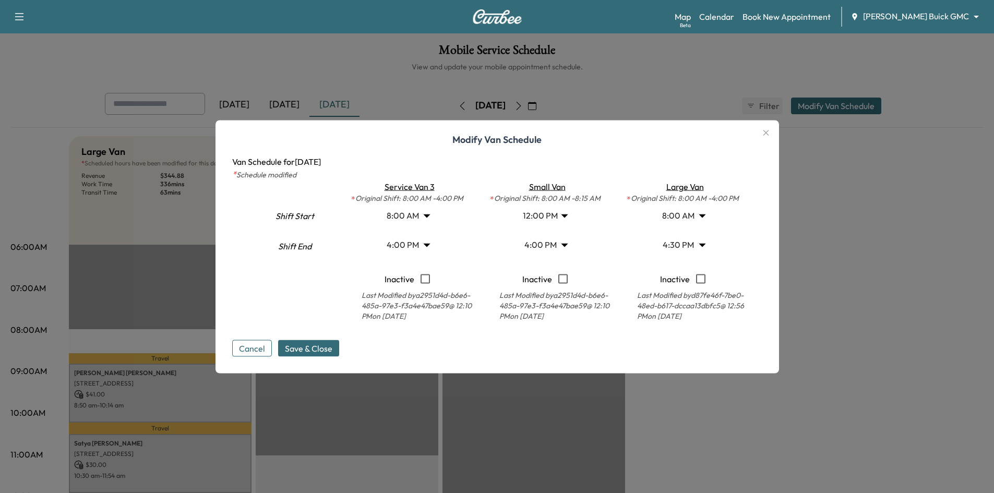
click at [433, 247] on body "Support Log Out Map Beta Calendar Book New Appointment Ewing Buick GMC ********…" at bounding box center [497, 246] width 994 height 493
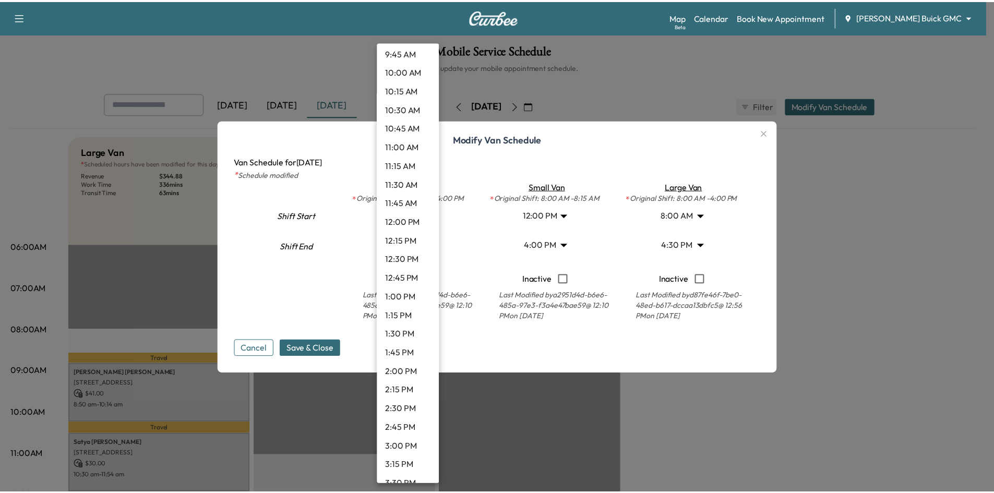
scroll to position [752, 0]
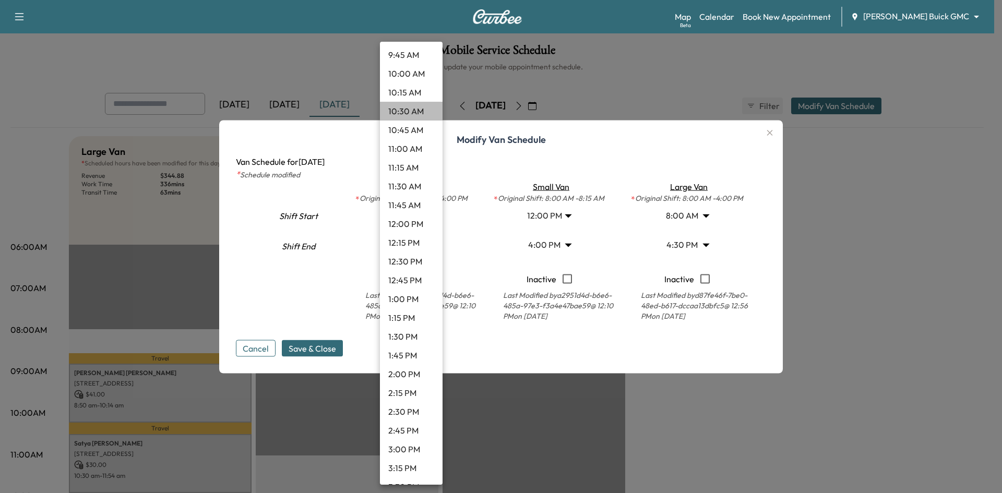
click at [422, 116] on li "10:30 AM" at bounding box center [411, 111] width 63 height 19
type input "****"
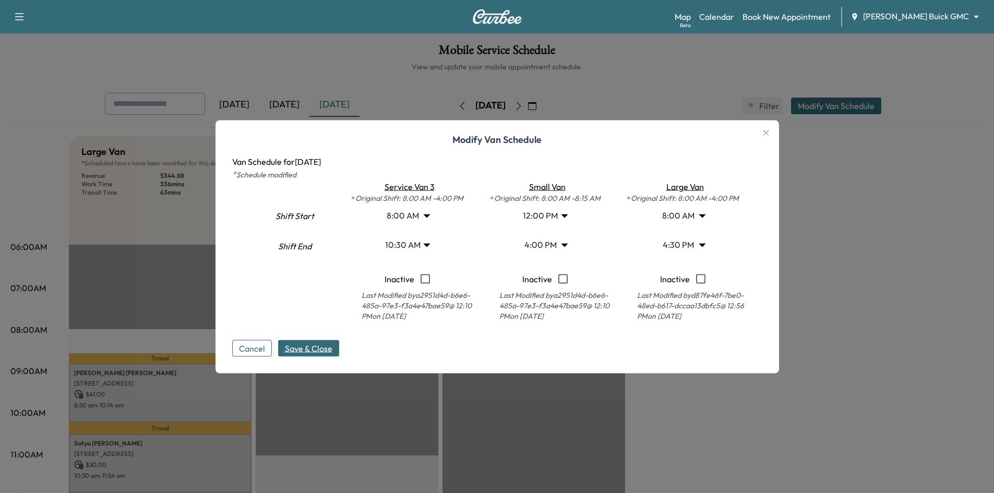
click at [320, 344] on span "Save & Close" at bounding box center [308, 348] width 47 height 13
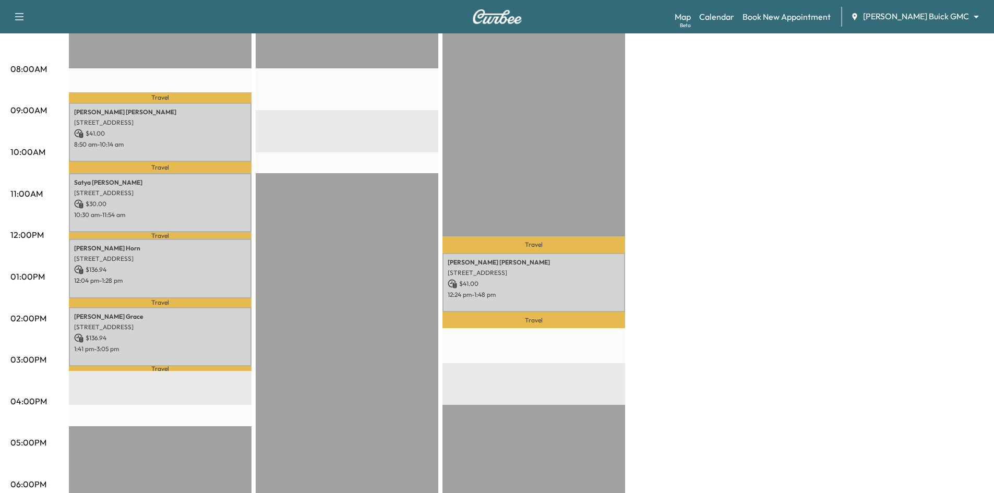
scroll to position [313, 0]
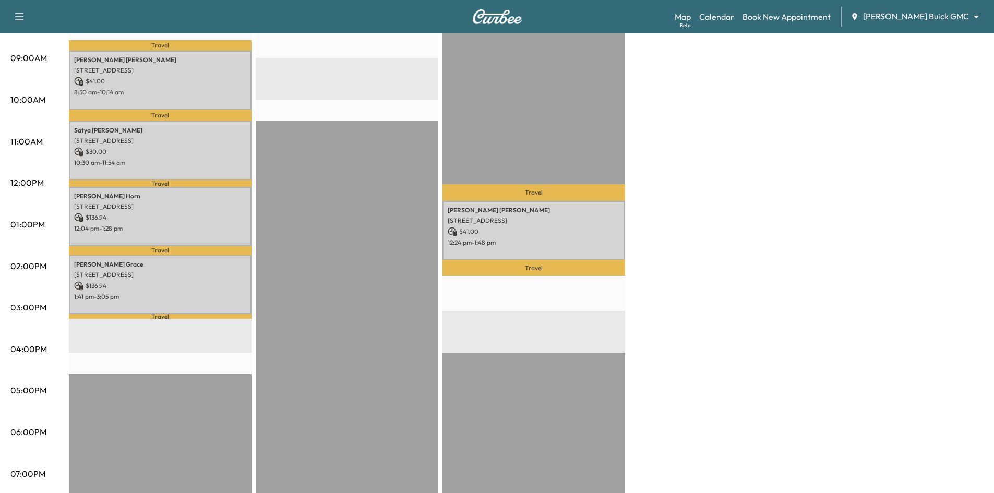
drag, startPoint x: 396, startPoint y: 225, endPoint x: 377, endPoint y: 200, distance: 30.9
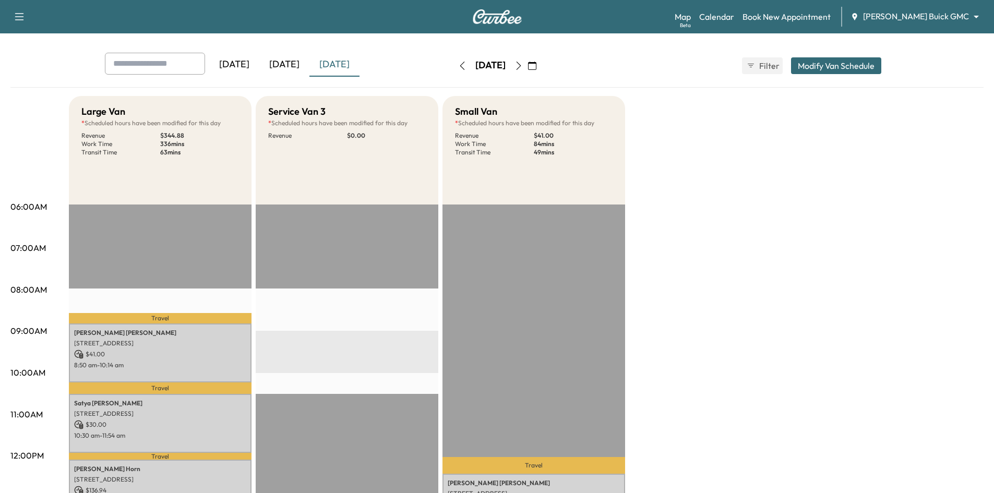
scroll to position [0, 0]
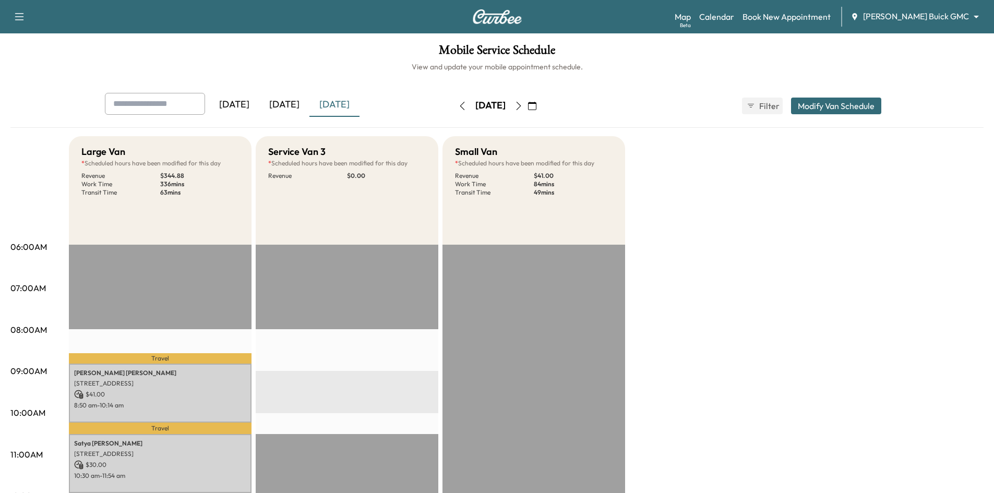
click at [245, 107] on div "[DATE]" at bounding box center [234, 105] width 50 height 24
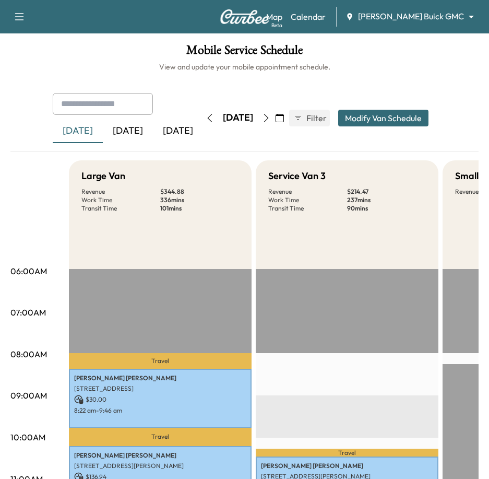
click at [109, 26] on div "Book New Appointment Support Log Out Map Beta Calendar Ewing Buick GMC ********…" at bounding box center [244, 16] width 489 height 33
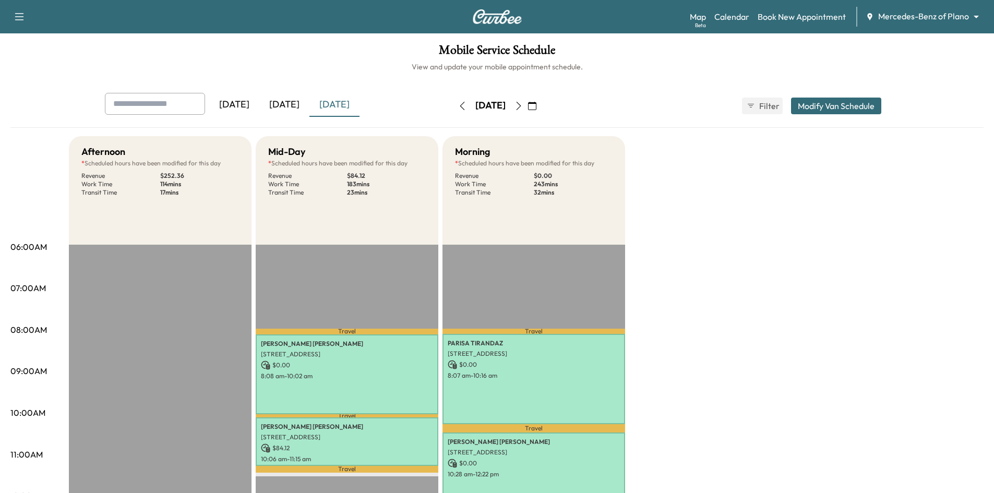
click at [238, 98] on div "[DATE]" at bounding box center [234, 105] width 50 height 24
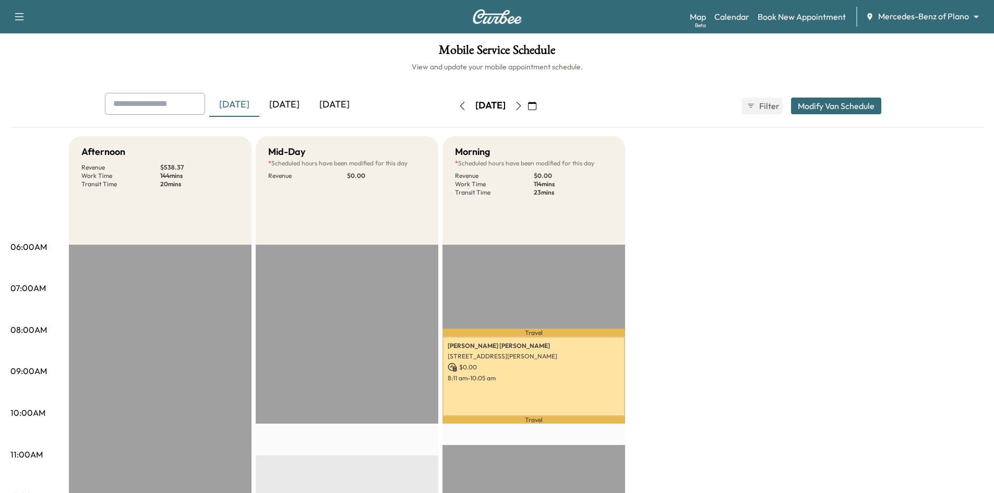
click at [336, 105] on div "[DATE]" at bounding box center [334, 105] width 50 height 24
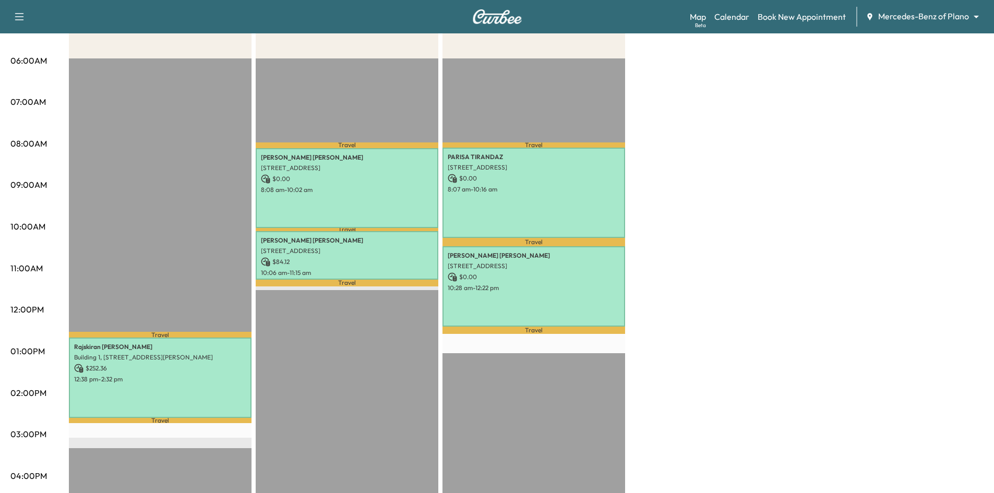
scroll to position [261, 0]
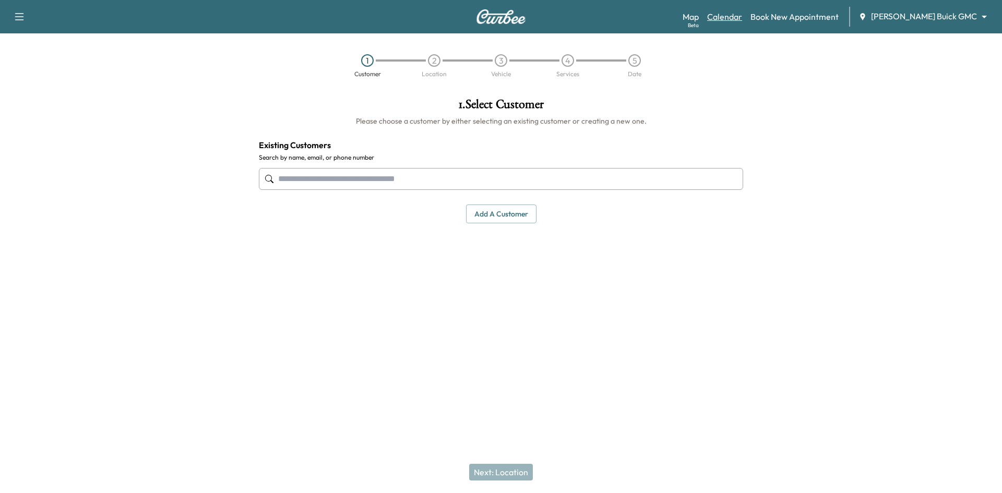
click at [742, 18] on link "Calendar" at bounding box center [724, 16] width 35 height 13
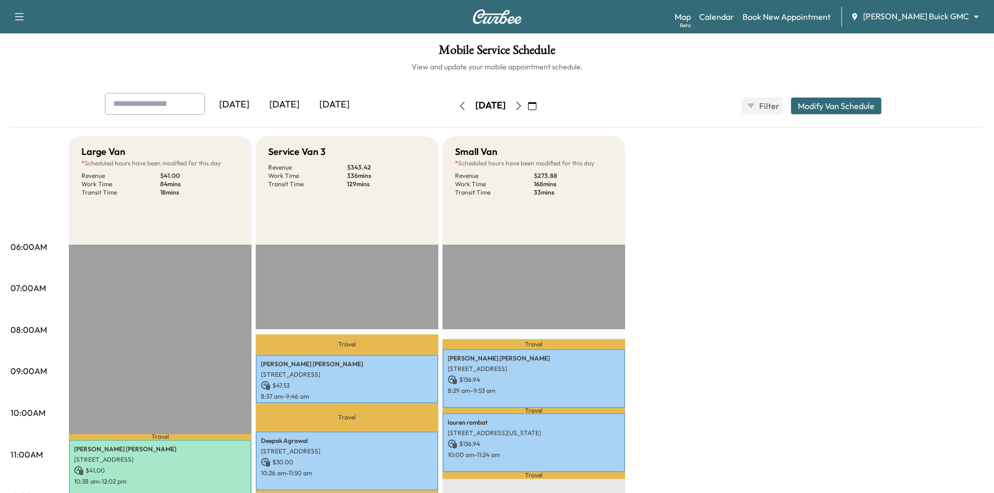
click at [337, 101] on div "[DATE]" at bounding box center [334, 105] width 50 height 24
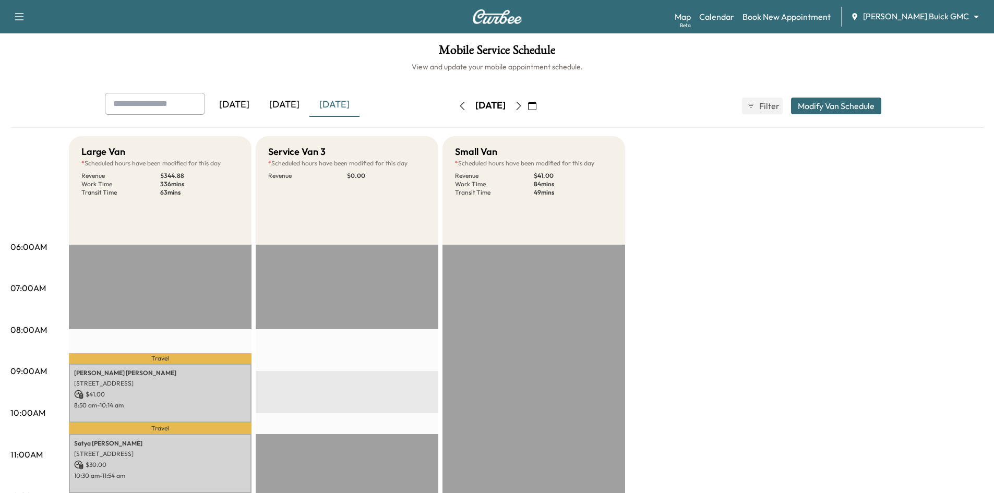
click at [280, 103] on div "[DATE]" at bounding box center [284, 105] width 50 height 24
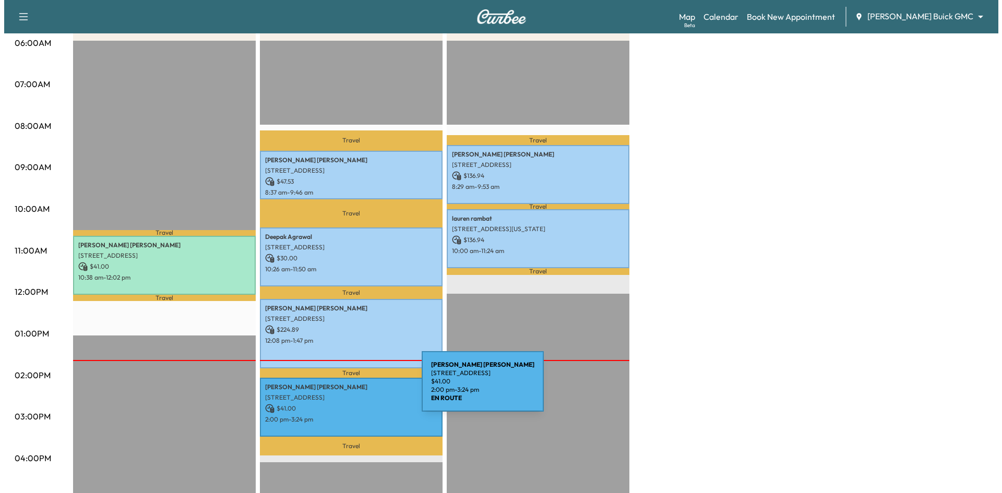
scroll to position [261, 0]
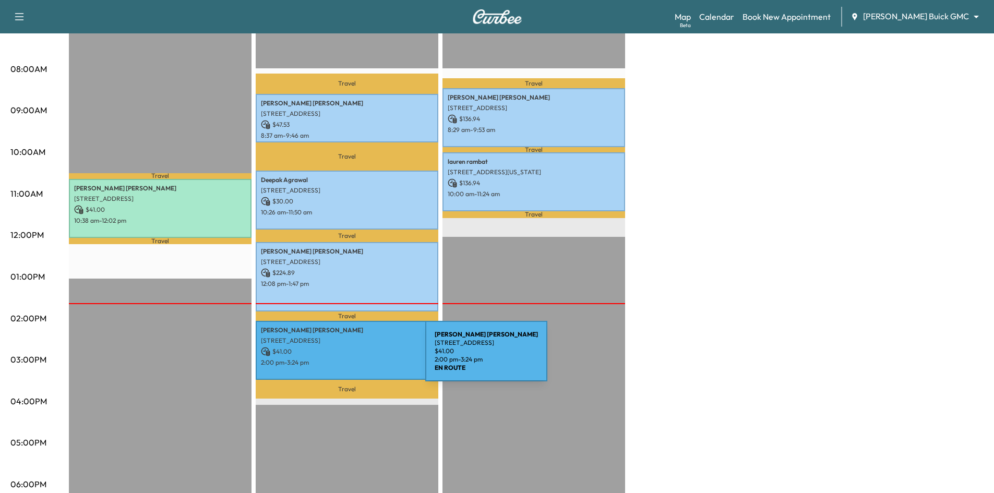
click at [347, 359] on p "2:00 pm - 3:24 pm" at bounding box center [347, 363] width 172 height 8
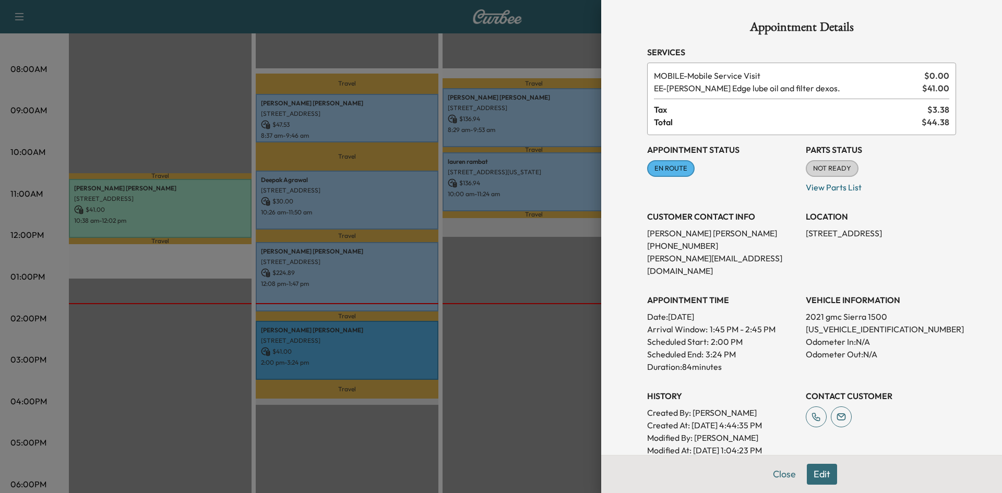
click at [827, 323] on p "3GTU9DED4MG203193" at bounding box center [881, 329] width 150 height 13
click at [828, 323] on p "3GTU9DED4MG203193" at bounding box center [881, 329] width 150 height 13
copy p "3GTU9DED4MG203193"
drag, startPoint x: 529, startPoint y: 304, endPoint x: 529, endPoint y: 294, distance: 9.4
click at [529, 302] on div at bounding box center [501, 246] width 1002 height 493
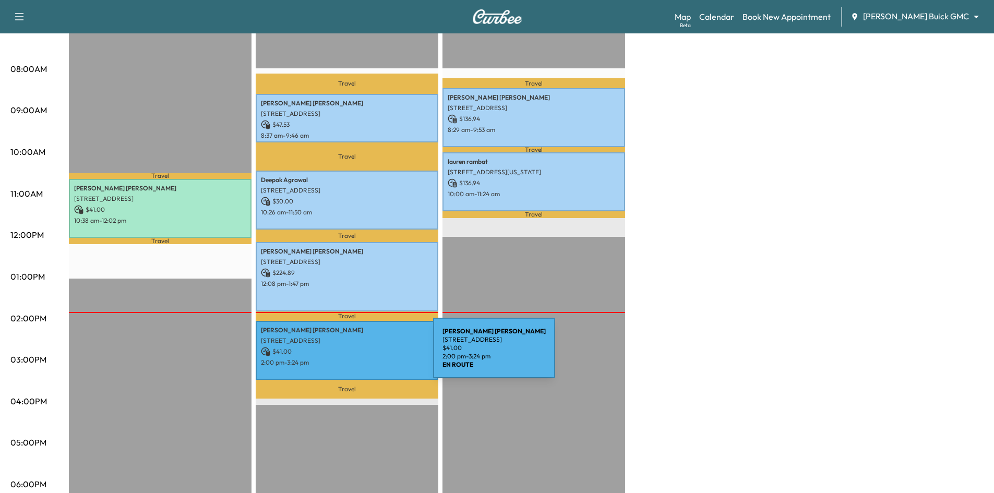
click at [354, 359] on p "2:00 pm - 3:24 pm" at bounding box center [347, 363] width 172 height 8
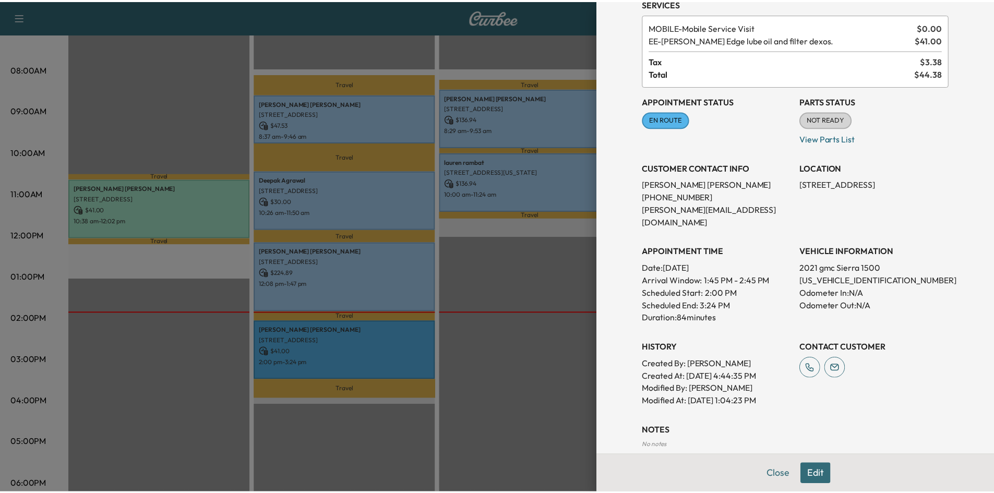
scroll to position [141, 0]
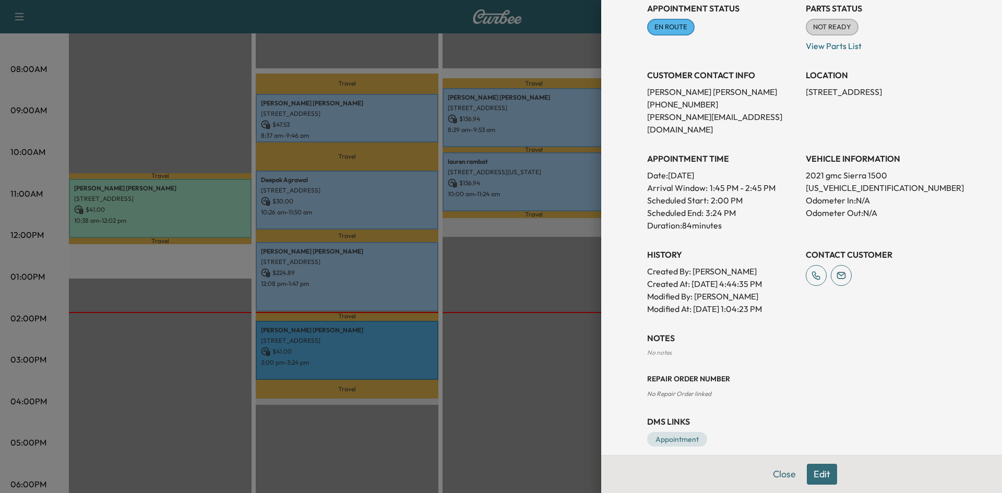
drag, startPoint x: 206, startPoint y: 74, endPoint x: 182, endPoint y: 40, distance: 41.1
click at [204, 65] on div at bounding box center [501, 246] width 1002 height 493
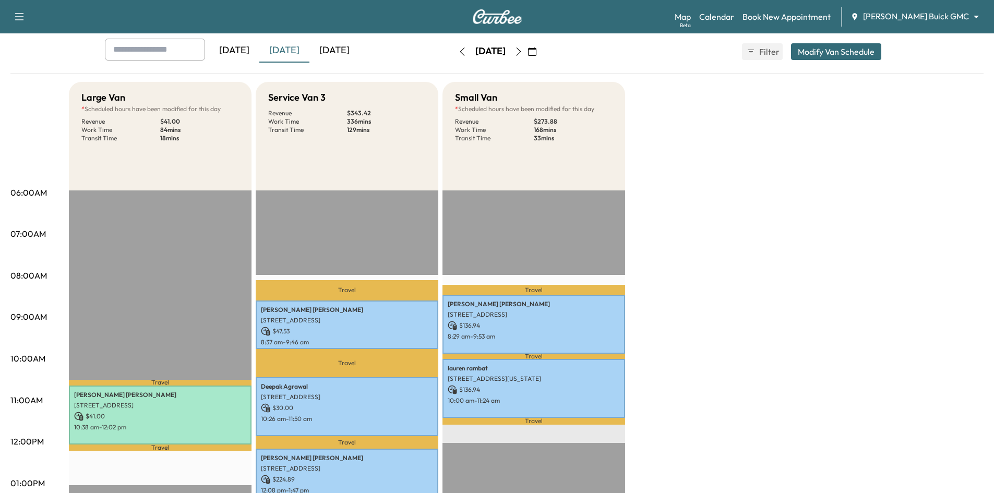
scroll to position [52, 0]
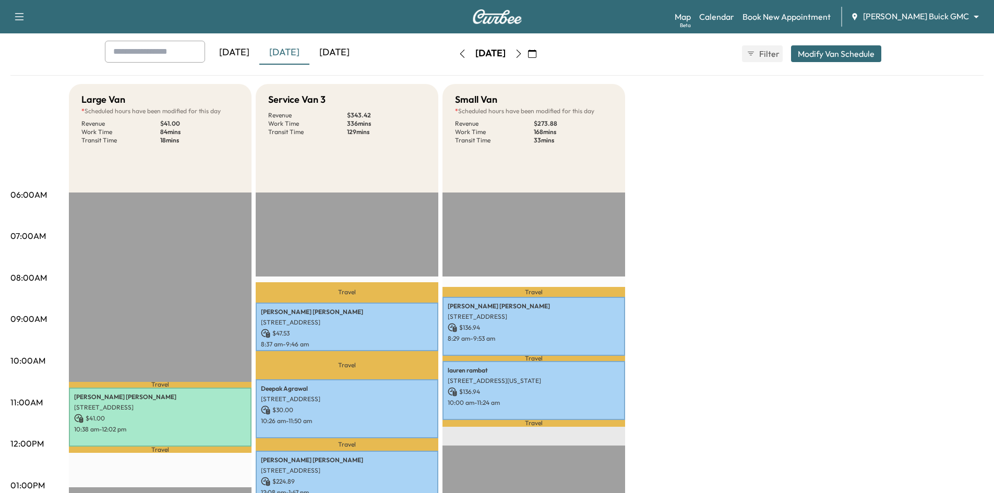
click at [330, 50] on div "[DATE]" at bounding box center [334, 53] width 50 height 24
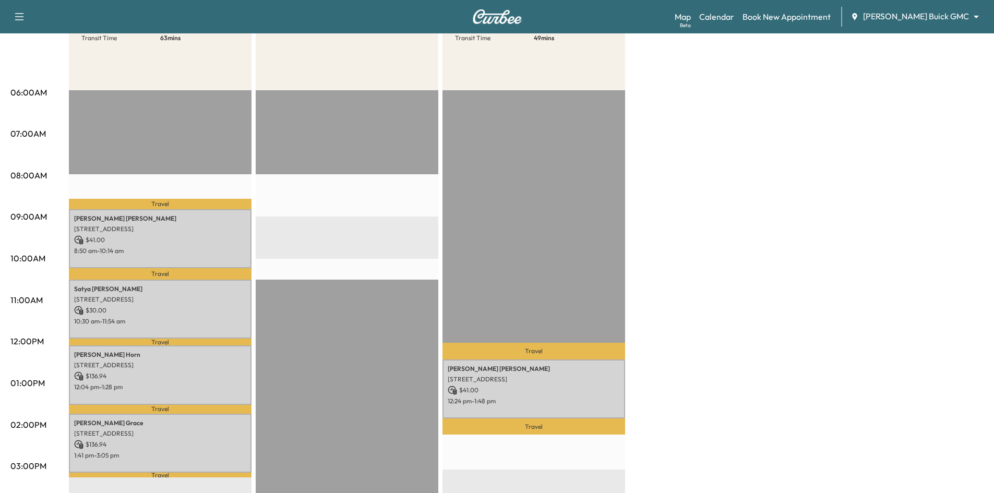
scroll to position [52, 0]
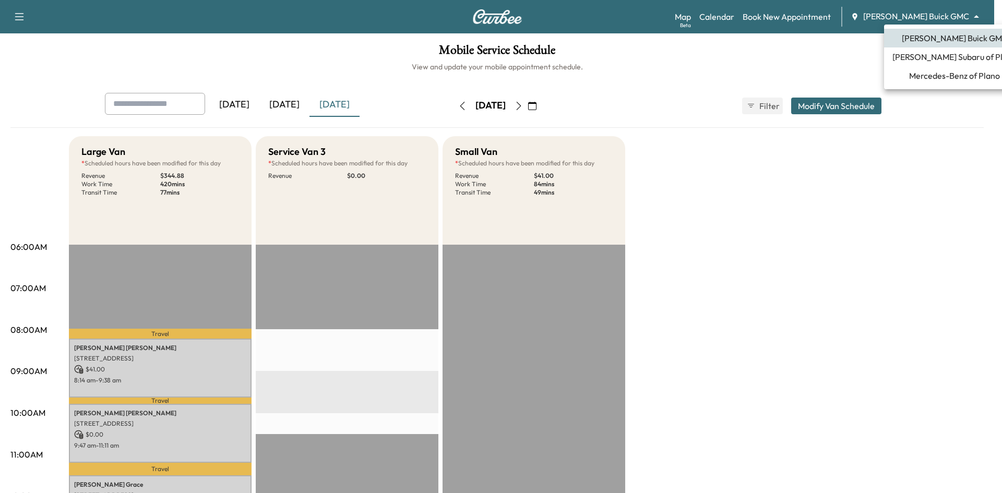
drag, startPoint x: 964, startPoint y: 15, endPoint x: 960, endPoint y: 11, distance: 5.5
click at [964, 15] on body "Support Log Out Map Beta Calendar Book New Appointment [PERSON_NAME] Buick GMC …" at bounding box center [501, 246] width 1002 height 493
click at [934, 55] on span "[PERSON_NAME] Subaru of Plano" at bounding box center [954, 57] width 124 height 13
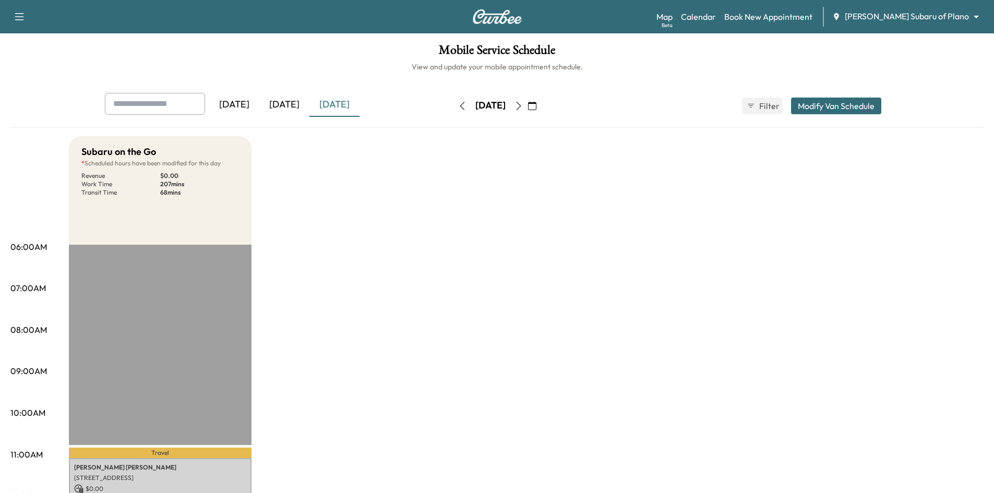
click at [826, 102] on button "Modify Van Schedule" at bounding box center [836, 106] width 90 height 17
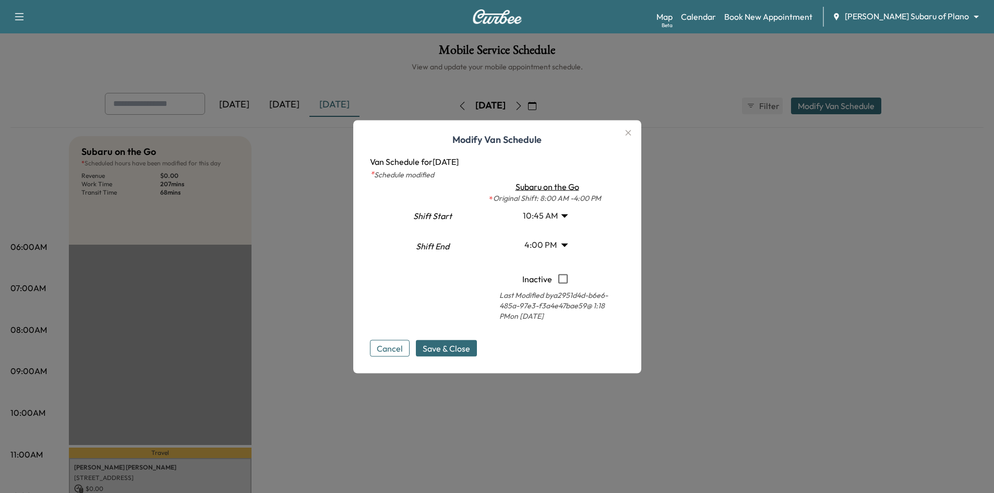
click at [566, 215] on body "Support Log Out Map Beta Calendar Book New Appointment [PERSON_NAME] Subaru of …" at bounding box center [497, 246] width 994 height 493
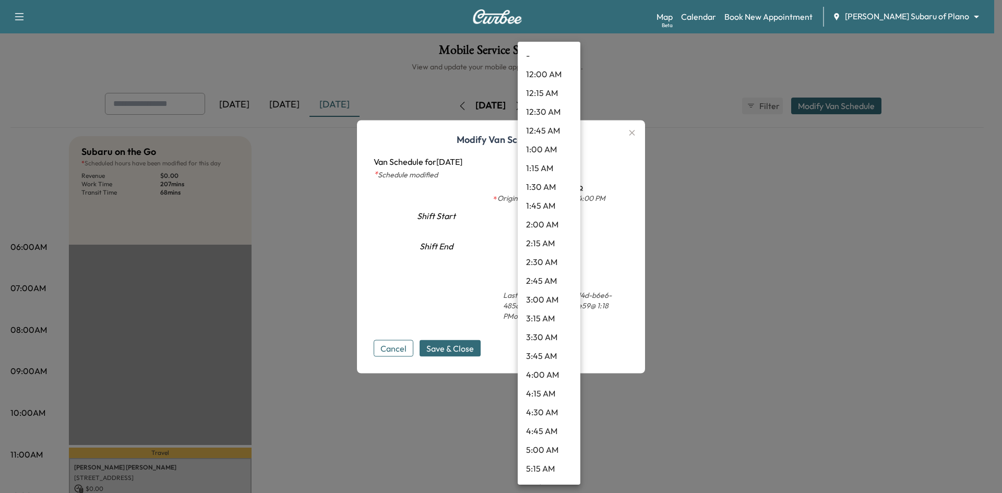
scroll to position [619, 0]
click at [547, 57] on li "8:00 AM" at bounding box center [549, 56] width 63 height 19
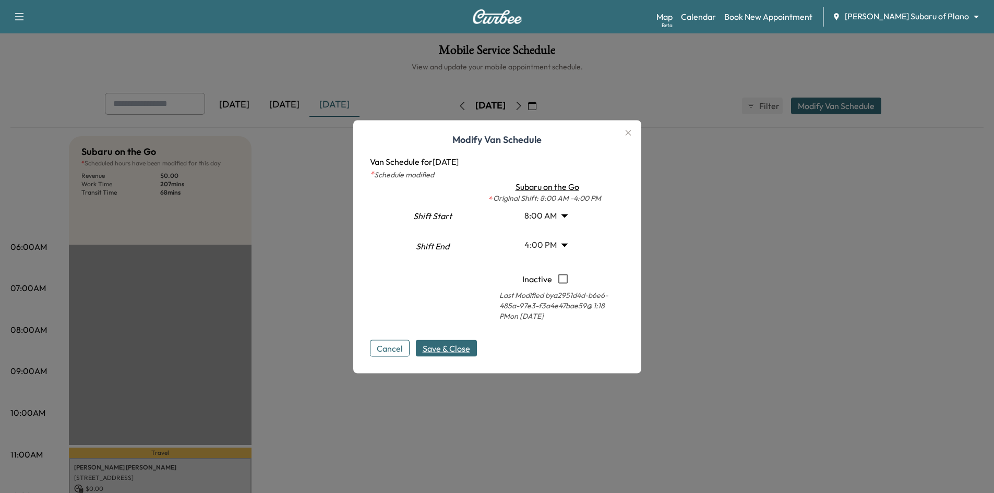
click at [435, 352] on span "Save & Close" at bounding box center [446, 348] width 47 height 13
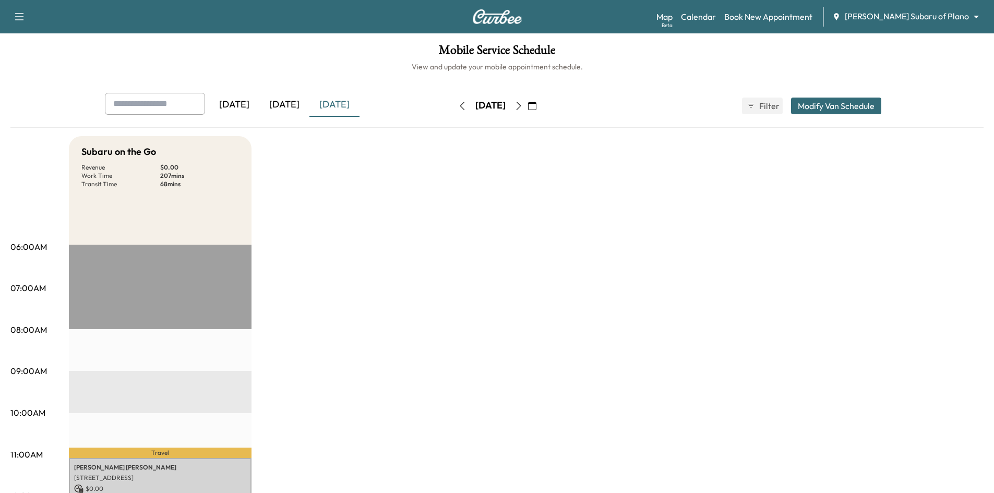
click at [807, 107] on button "Modify Van Schedule" at bounding box center [836, 106] width 90 height 17
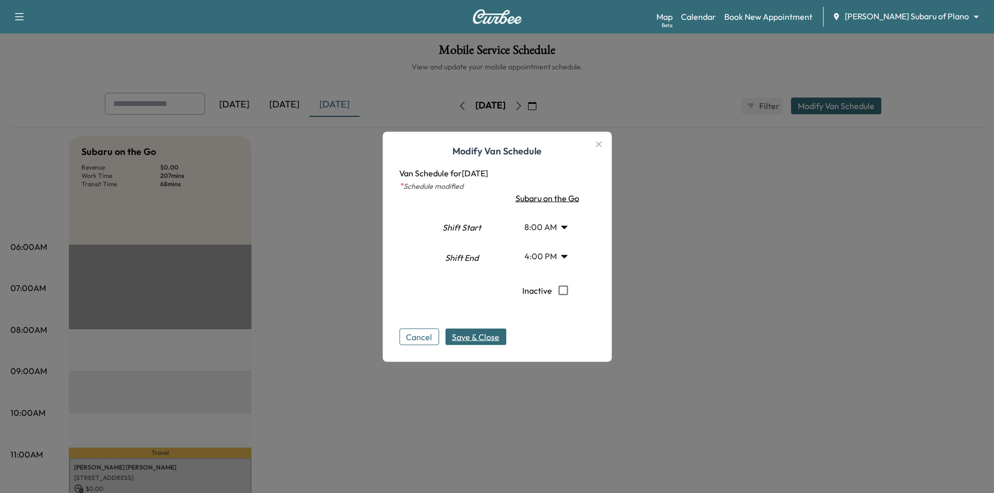
click at [566, 228] on body "Support Log Out Map Beta Calendar Book New Appointment [PERSON_NAME] Subaru of …" at bounding box center [497, 246] width 994 height 493
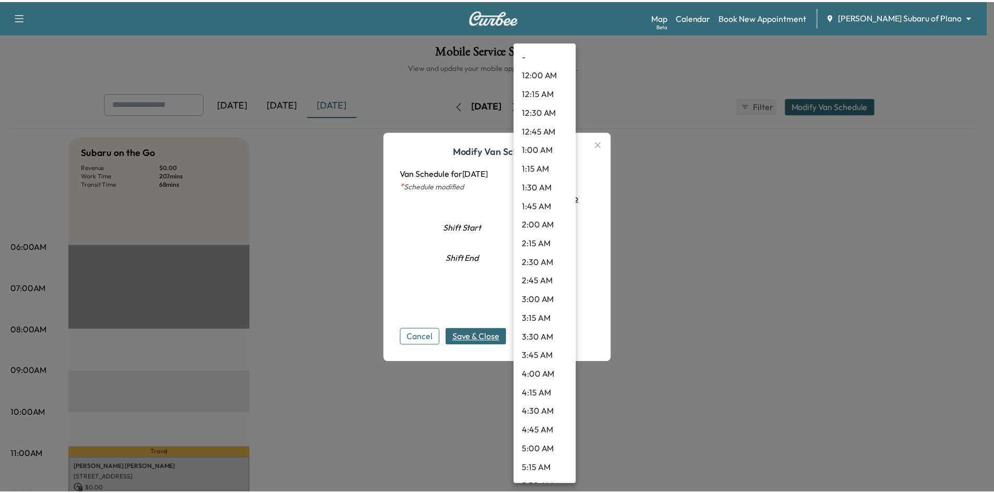
scroll to position [412, 0]
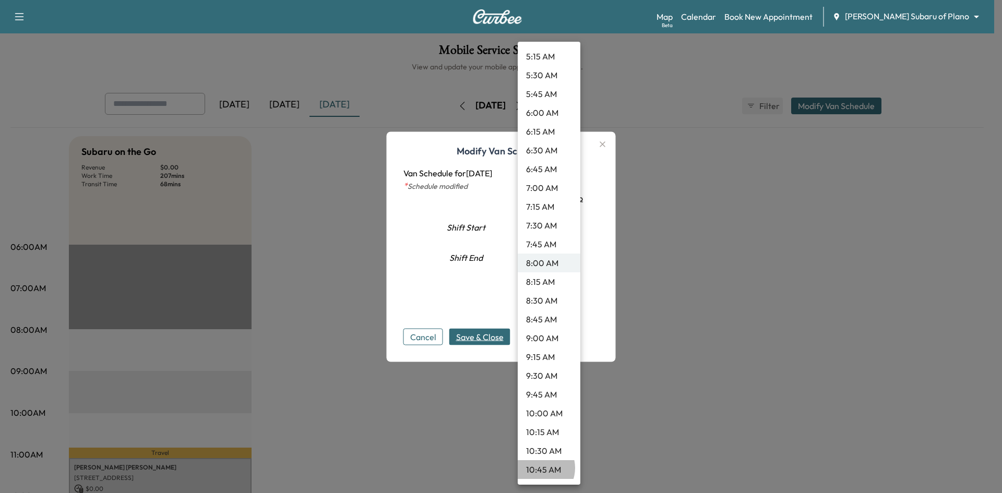
click at [539, 468] on li "10:45 AM" at bounding box center [549, 469] width 63 height 19
type input "*****"
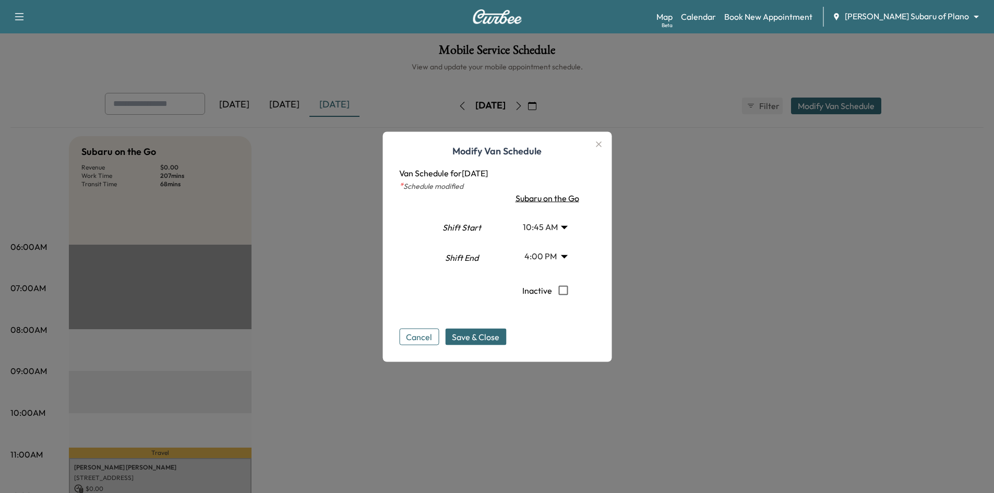
drag, startPoint x: 492, startPoint y: 339, endPoint x: 558, endPoint y: 340, distance: 66.8
click at [491, 339] on span "Save & Close" at bounding box center [475, 336] width 47 height 13
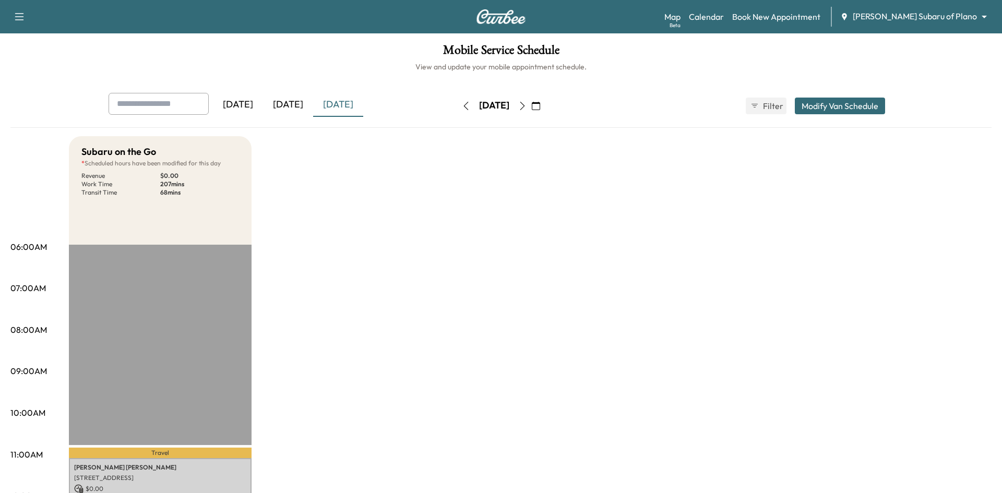
click at [963, 20] on body "Support Log Out Map Beta Calendar Book New Appointment Ewing Subaru of Plano **…" at bounding box center [501, 246] width 1002 height 493
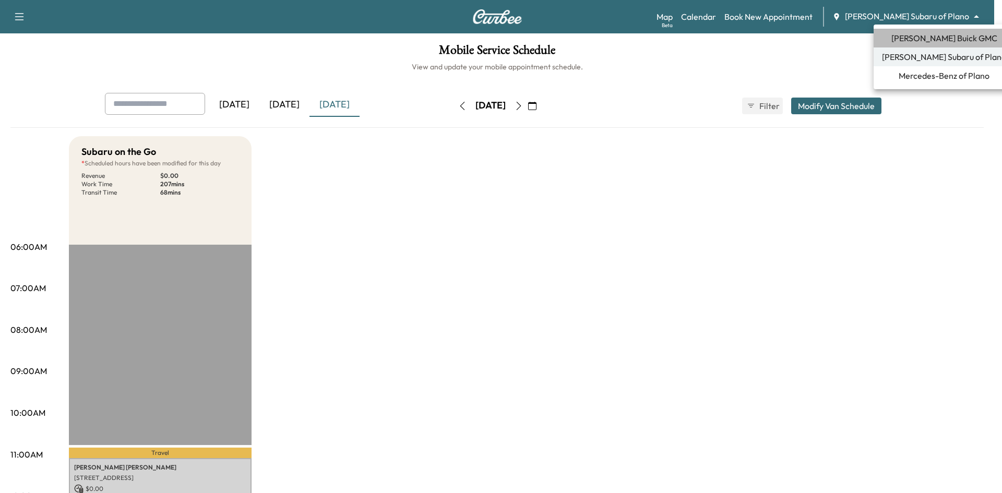
click at [939, 41] on span "Ewing Buick GMC" at bounding box center [944, 38] width 106 height 13
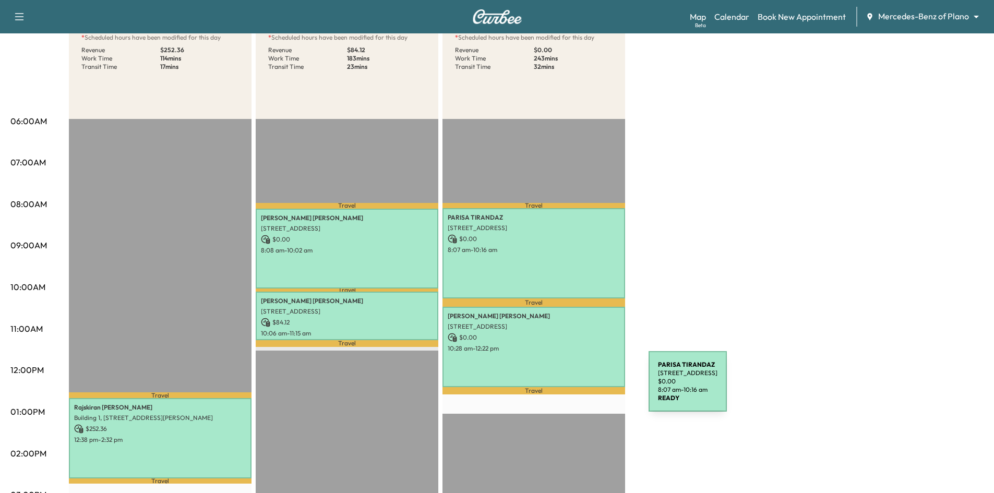
scroll to position [157, 0]
